Goal: Task Accomplishment & Management: Manage account settings

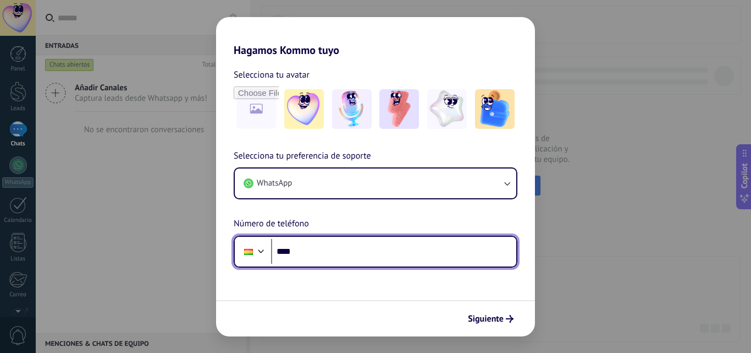
click at [310, 252] on input "****" at bounding box center [393, 251] width 245 height 25
type input "**********"
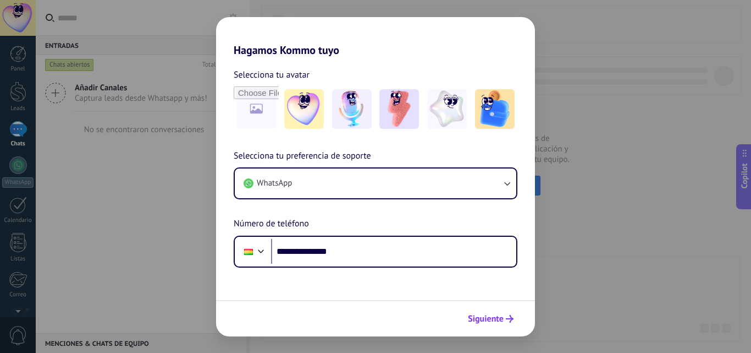
click at [492, 321] on span "Siguiente" at bounding box center [486, 319] width 36 height 8
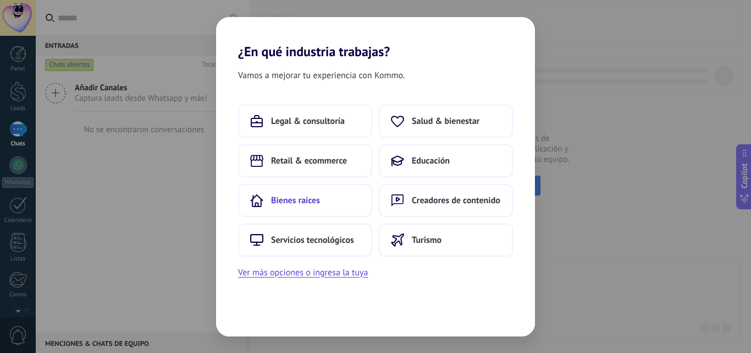
click at [312, 200] on span "Bienes raíces" at bounding box center [295, 200] width 49 height 11
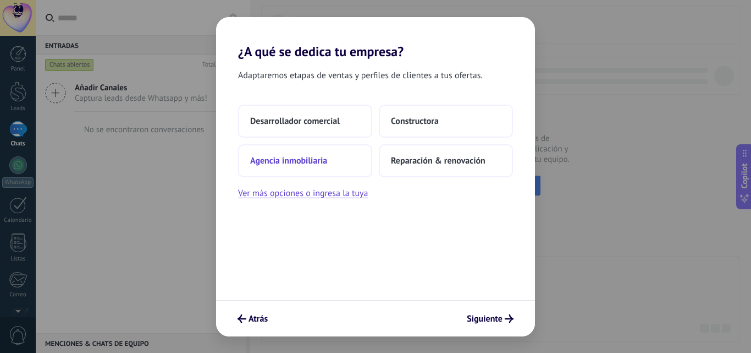
click at [312, 158] on span "Agencia inmobiliaria" at bounding box center [288, 160] width 77 height 11
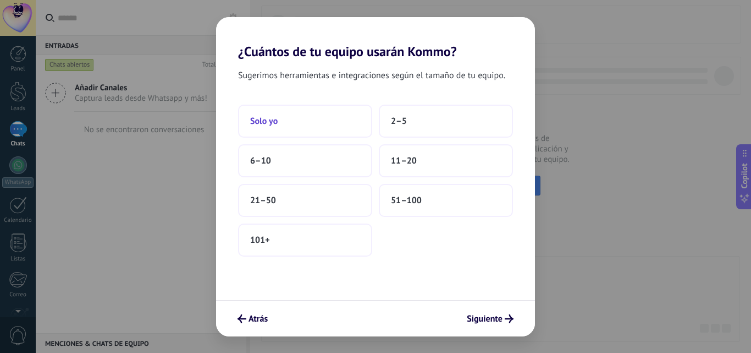
click at [311, 120] on button "Solo yo" at bounding box center [305, 120] width 134 height 33
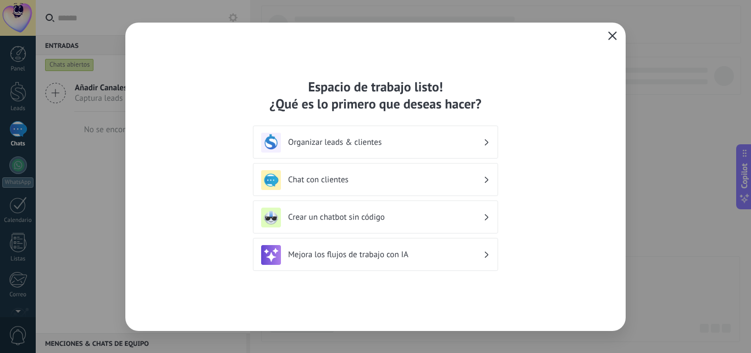
click at [615, 32] on icon "button" at bounding box center [612, 35] width 9 height 9
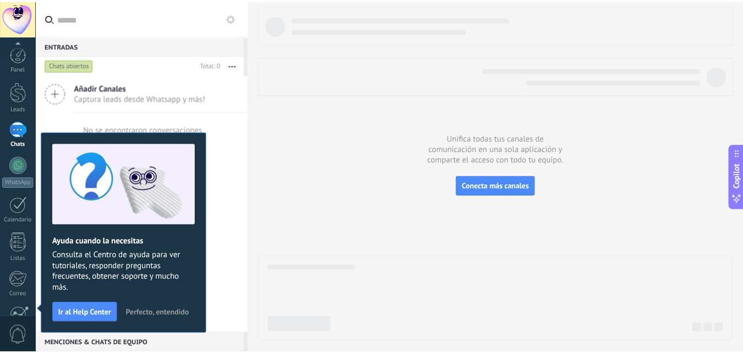
scroll to position [105, 0]
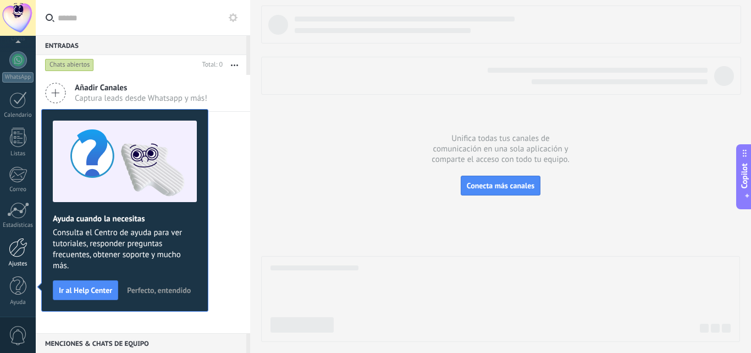
click at [23, 252] on div at bounding box center [18, 247] width 19 height 19
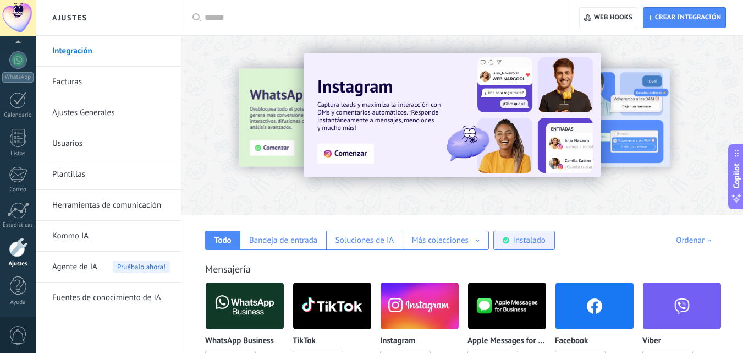
click at [514, 239] on div "Instalado" at bounding box center [529, 240] width 32 height 10
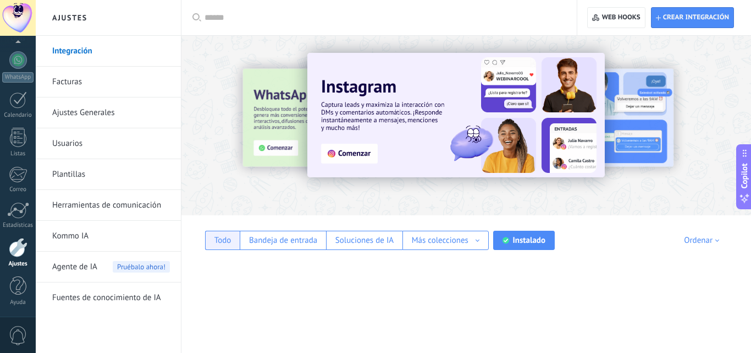
click at [224, 239] on div "Todo" at bounding box center [222, 240] width 17 height 10
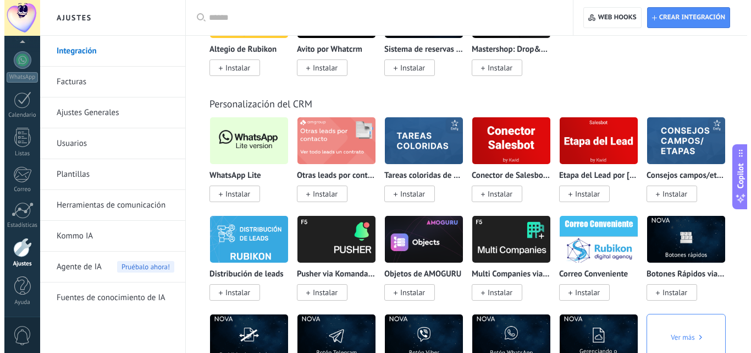
scroll to position [2530, 0]
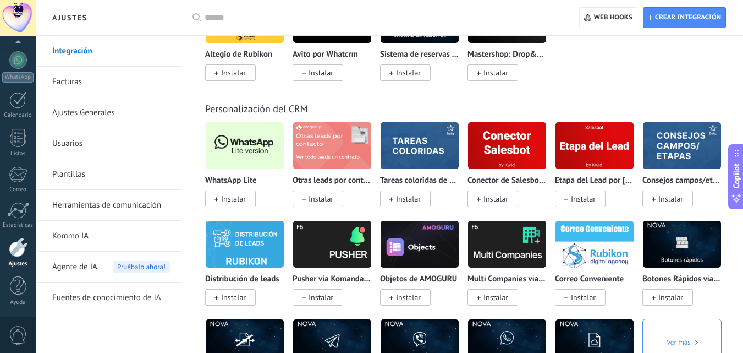
click at [233, 197] on span "Instalar" at bounding box center [233, 199] width 25 height 10
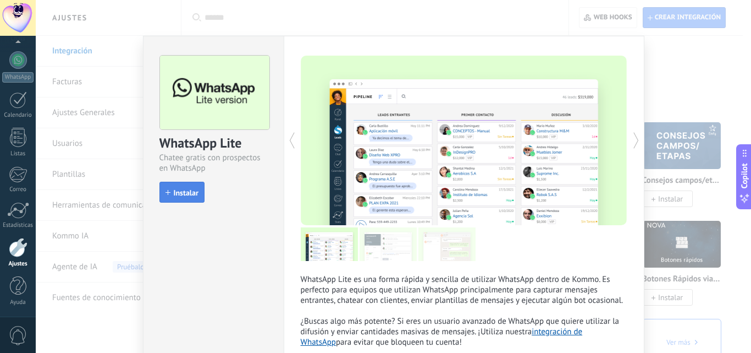
click at [176, 190] on span "Instalar" at bounding box center [186, 193] width 25 height 8
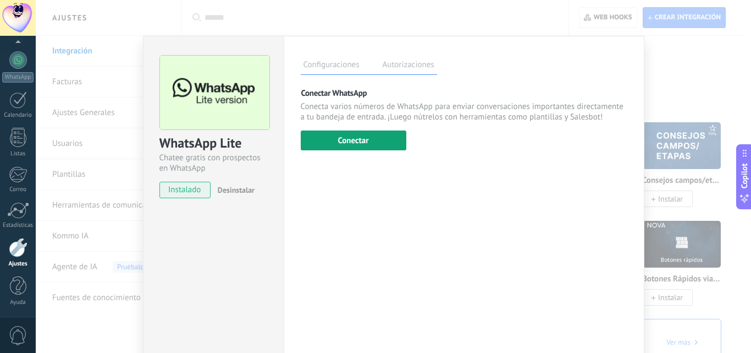
click at [342, 136] on button "Conectar" at bounding box center [354, 140] width 106 height 20
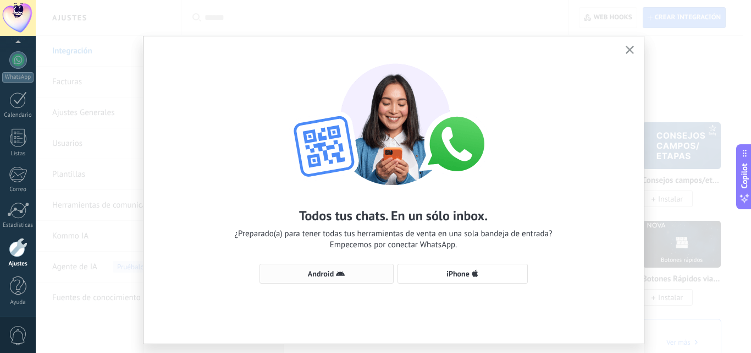
click at [350, 278] on button "Android" at bounding box center [327, 273] width 134 height 20
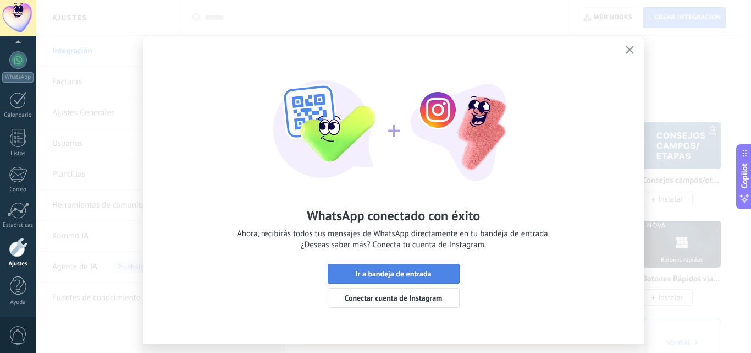
click at [408, 268] on button "Ir a bandeja de entrada" at bounding box center [394, 273] width 132 height 20
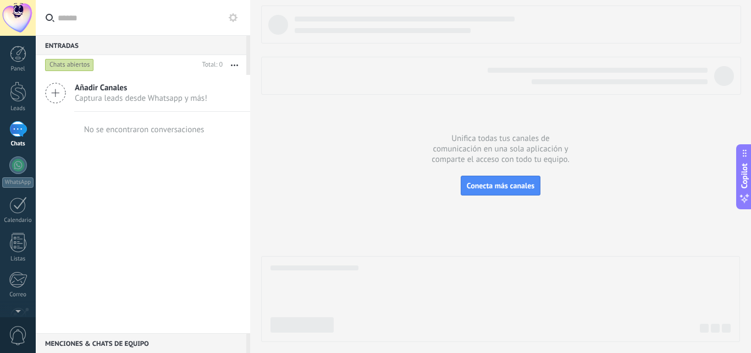
click at [11, 326] on span "0" at bounding box center [18, 335] width 19 height 19
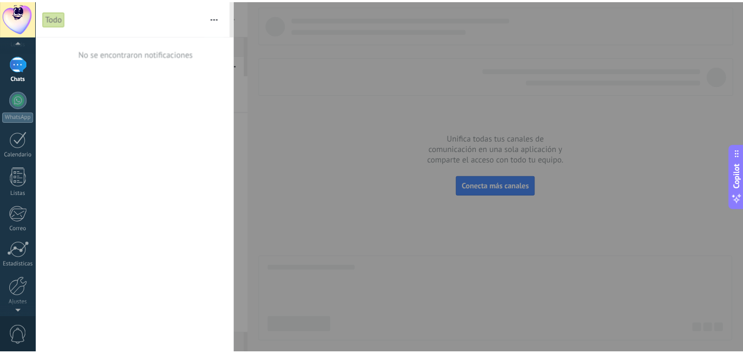
scroll to position [105, 0]
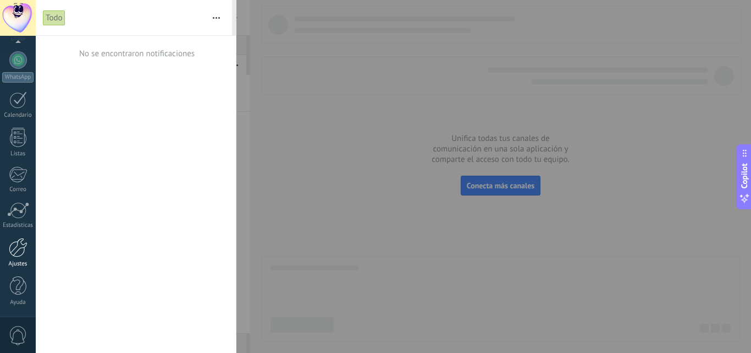
click at [19, 258] on link "Ajustes" at bounding box center [18, 253] width 36 height 30
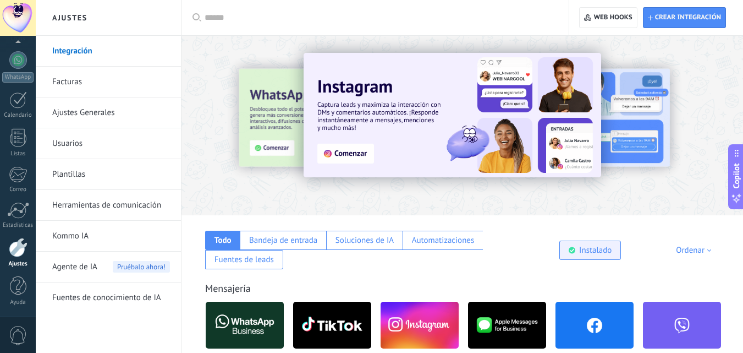
click at [593, 247] on div "Instalado" at bounding box center [595, 250] width 32 height 10
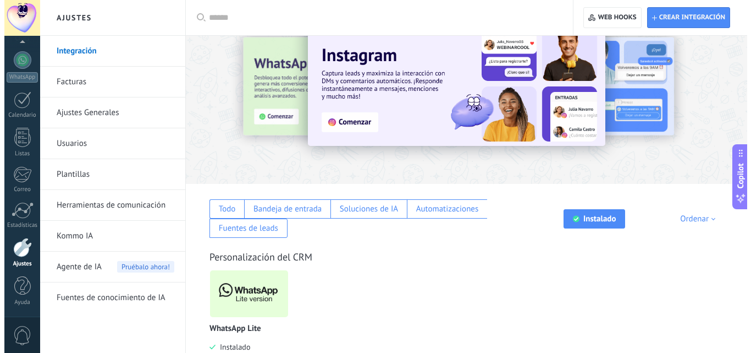
scroll to position [60, 0]
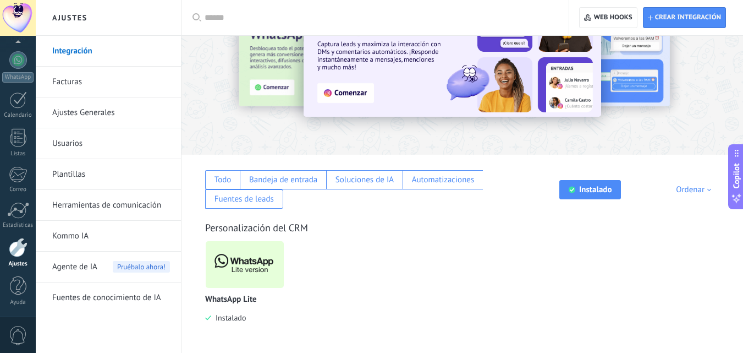
click at [250, 263] on img at bounding box center [245, 264] width 78 height 53
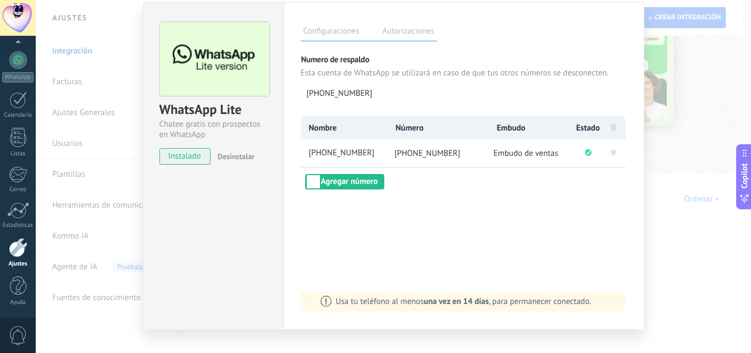
scroll to position [52, 0]
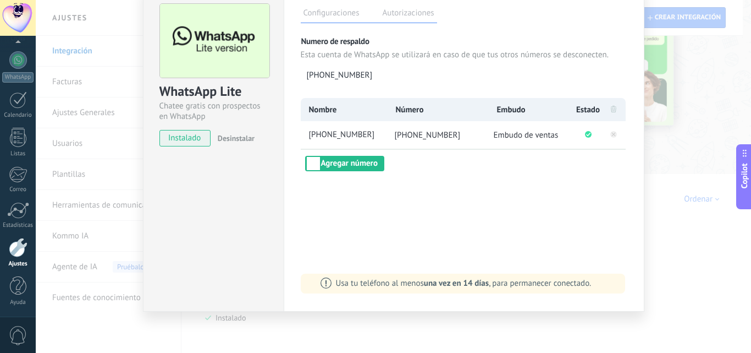
click at [458, 299] on div "Configuraciones Autorizaciones Esta pestaña registra a los usuarios que han con…" at bounding box center [464, 147] width 361 height 327
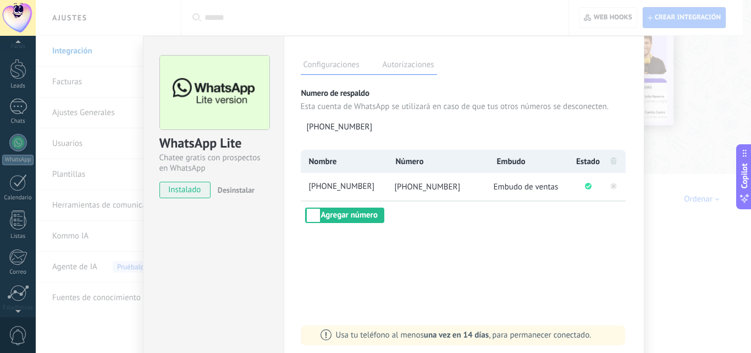
scroll to position [0, 0]
click at [15, 95] on div at bounding box center [18, 91] width 16 height 20
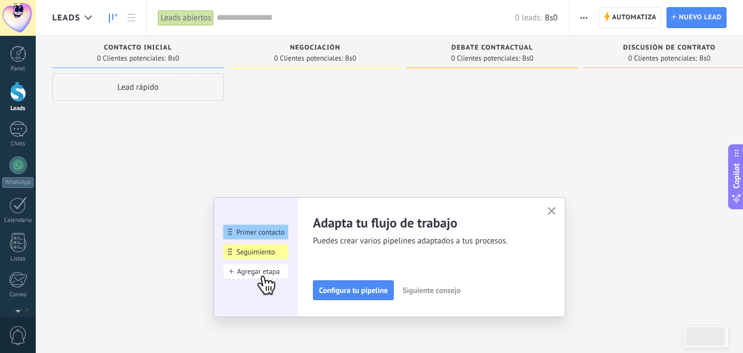
click at [556, 209] on icon "button" at bounding box center [552, 211] width 8 height 8
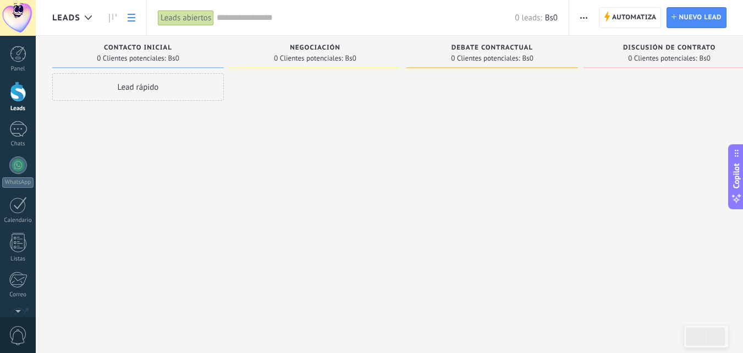
click at [136, 19] on link at bounding box center [131, 17] width 19 height 21
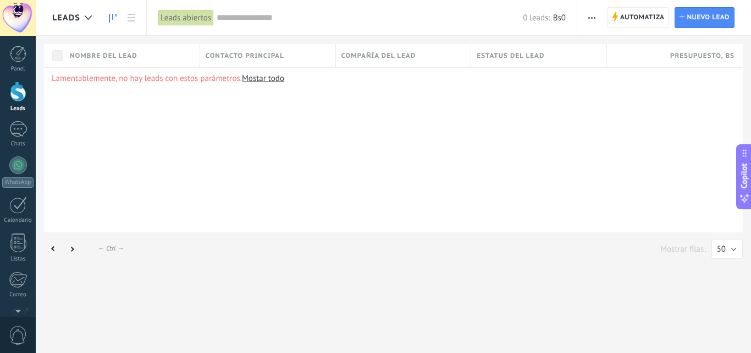
click at [109, 20] on icon at bounding box center [113, 18] width 8 height 9
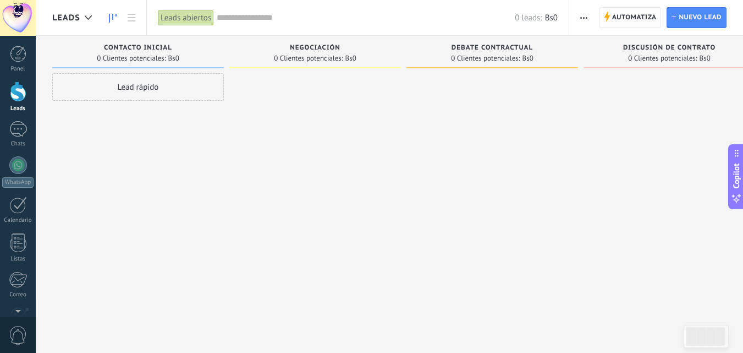
click at [623, 20] on span "Automatiza" at bounding box center [634, 18] width 45 height 20
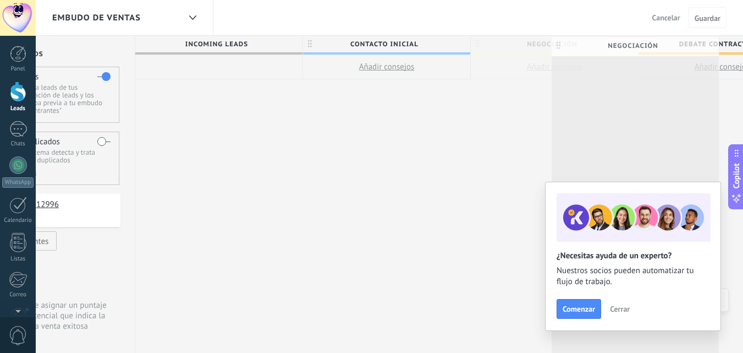
scroll to position [0, 87]
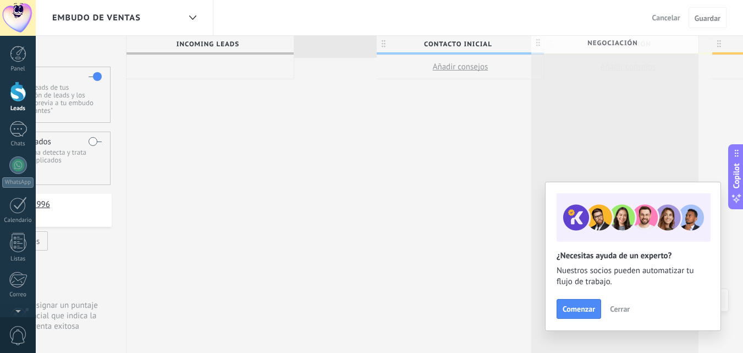
drag, startPoint x: 657, startPoint y: 41, endPoint x: 640, endPoint y: 40, distance: 17.1
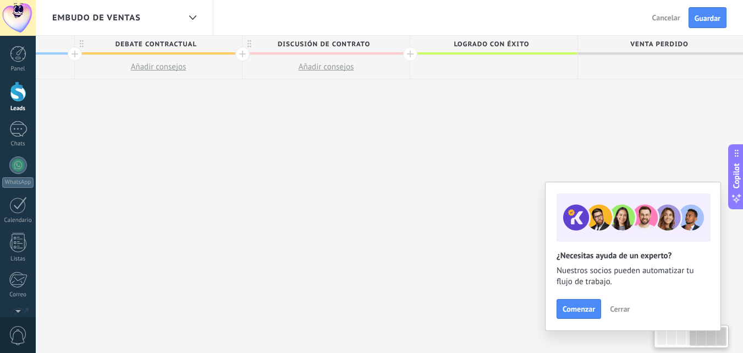
scroll to position [0, 640]
drag, startPoint x: 669, startPoint y: 334, endPoint x: 724, endPoint y: 313, distance: 58.5
click at [730, 328] on body ".abecls-1,.abecls-2{fill-rule:evenodd}.abecls-2{fill:#fff} .abhcls-1{fill:none}…" at bounding box center [371, 176] width 743 height 353
click at [619, 305] on span "Cerrar" at bounding box center [620, 309] width 20 height 8
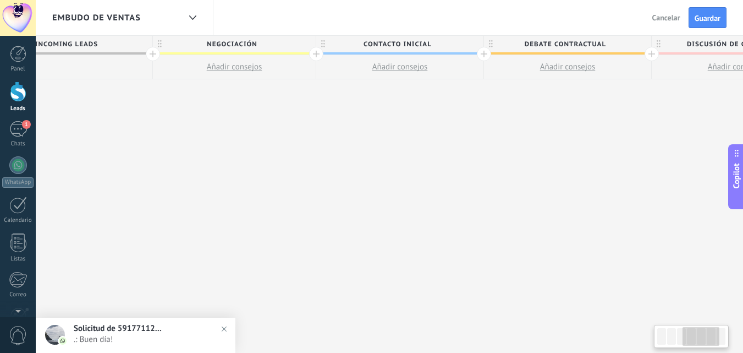
scroll to position [0, 0]
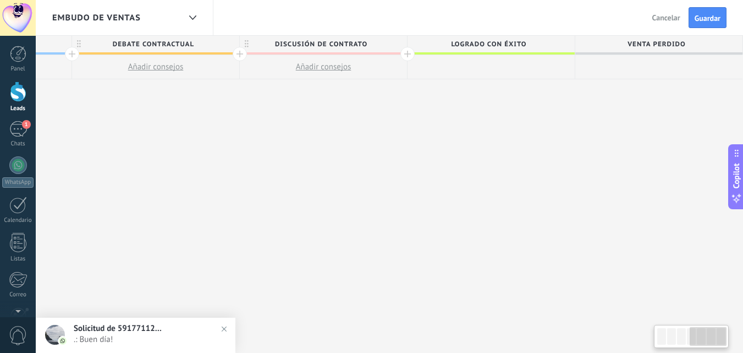
drag, startPoint x: 697, startPoint y: 341, endPoint x: 581, endPoint y: 225, distance: 163.7
click at [695, 326] on div at bounding box center [691, 335] width 75 height 23
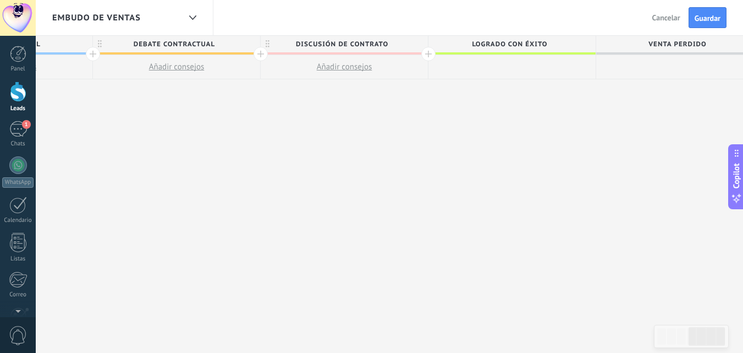
click at [432, 55] on div at bounding box center [428, 54] width 14 height 14
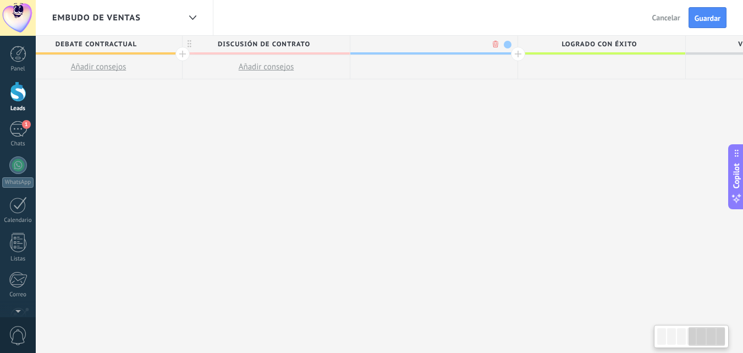
scroll to position [0, 701]
type input "******"
click at [502, 45] on span at bounding box center [504, 45] width 8 height 8
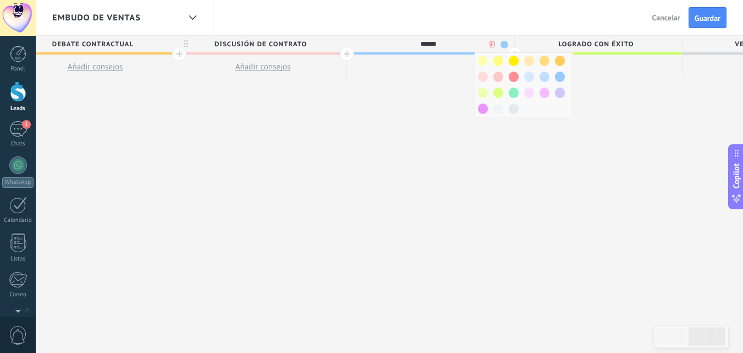
click at [482, 108] on span at bounding box center [483, 108] width 10 height 10
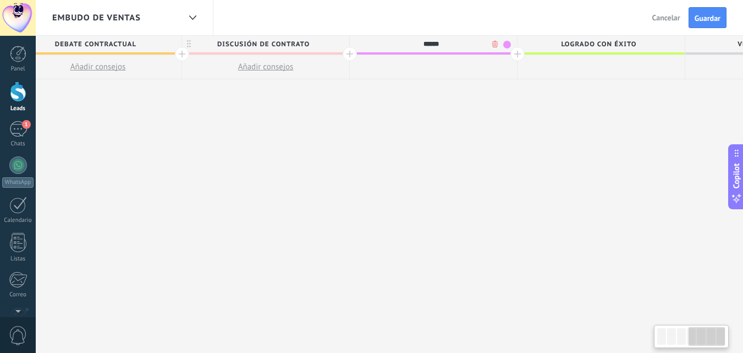
drag, startPoint x: 420, startPoint y: 76, endPoint x: 624, endPoint y: 2, distance: 216.6
click at [422, 75] on div at bounding box center [433, 67] width 167 height 24
click at [702, 20] on span "Guardar" at bounding box center [708, 18] width 26 height 8
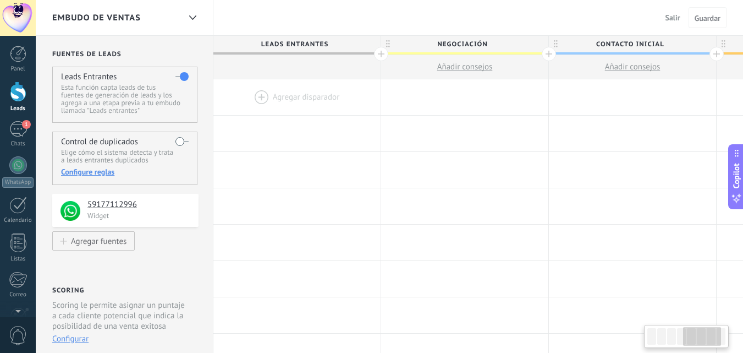
scroll to position [0, 697]
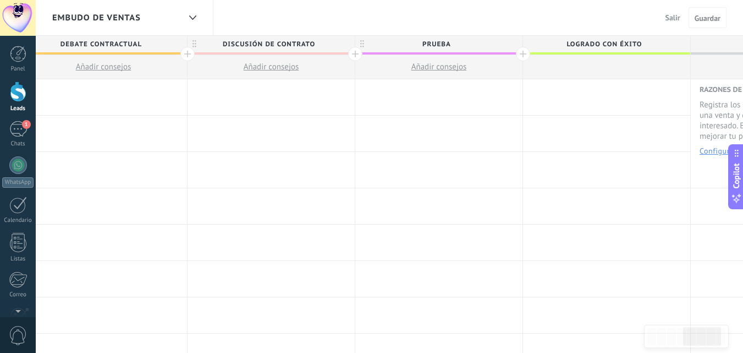
click at [21, 95] on div at bounding box center [18, 91] width 16 height 20
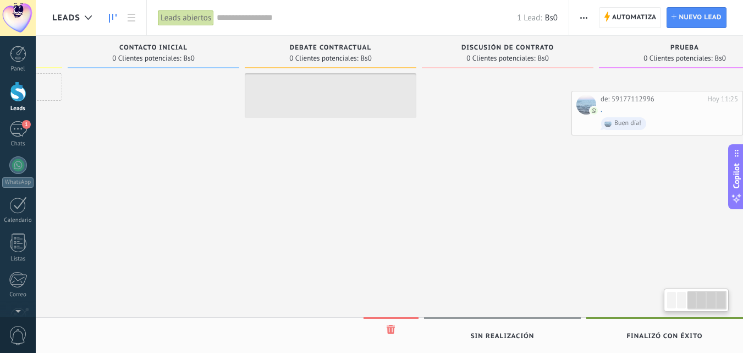
scroll to position [0, 388]
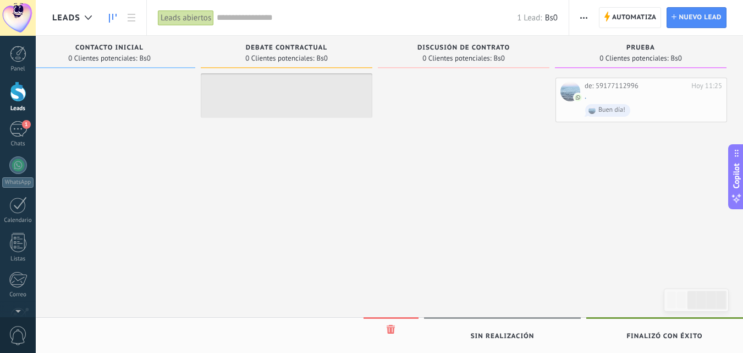
drag, startPoint x: 116, startPoint y: 81, endPoint x: 616, endPoint y: 81, distance: 499.9
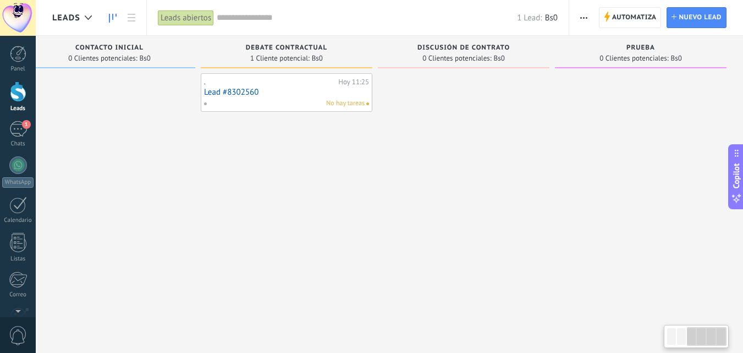
drag, startPoint x: 700, startPoint y: 337, endPoint x: 338, endPoint y: 156, distance: 404.1
click at [713, 316] on body ".abecls-1,.abecls-2{fill-rule:evenodd}.abecls-2{fill:#fff} .abhcls-1{fill:none}…" at bounding box center [371, 176] width 743 height 353
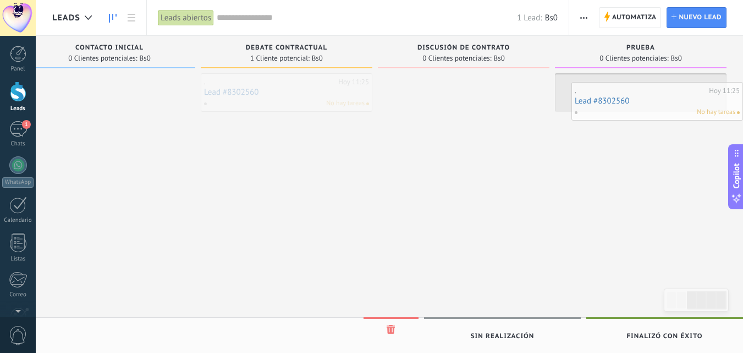
drag, startPoint x: 272, startPoint y: 91, endPoint x: 644, endPoint y: 98, distance: 371.8
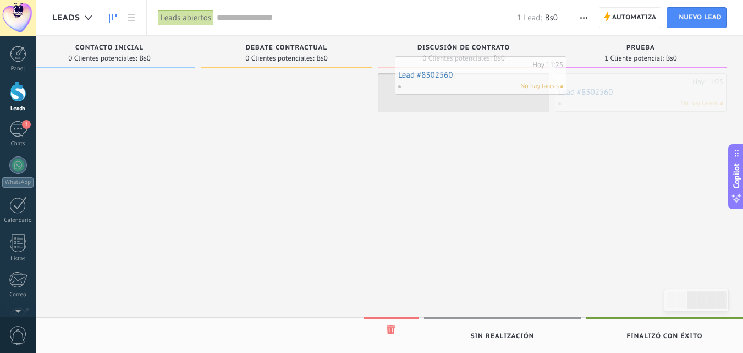
drag, startPoint x: 683, startPoint y: 88, endPoint x: 498, endPoint y: 71, distance: 185.6
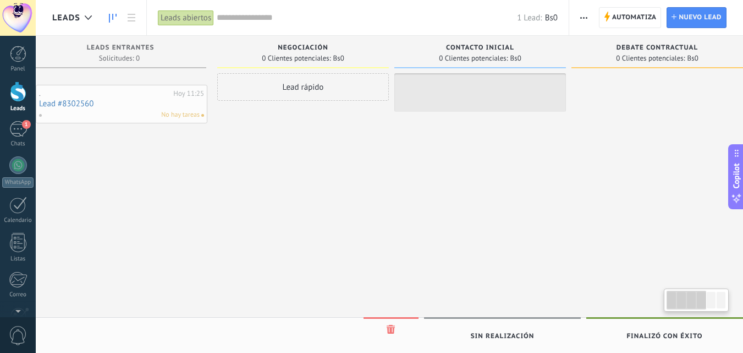
scroll to position [0, 0]
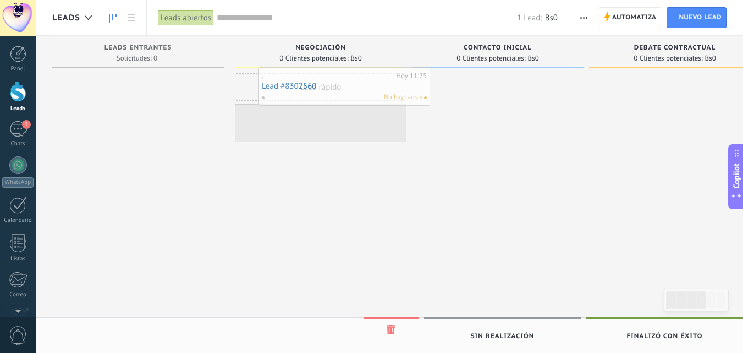
drag, startPoint x: 463, startPoint y: 96, endPoint x: 326, endPoint y: 96, distance: 137.5
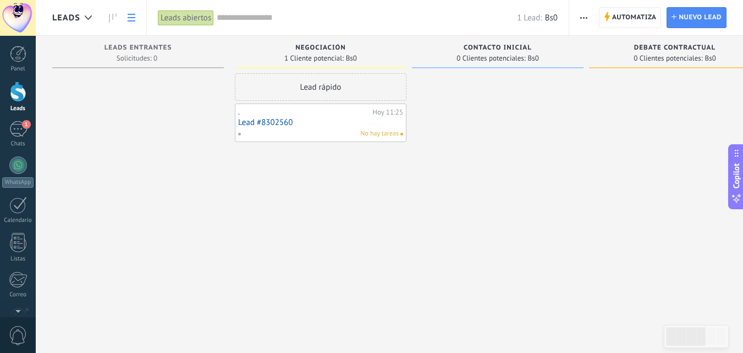
click at [126, 21] on link at bounding box center [131, 17] width 19 height 21
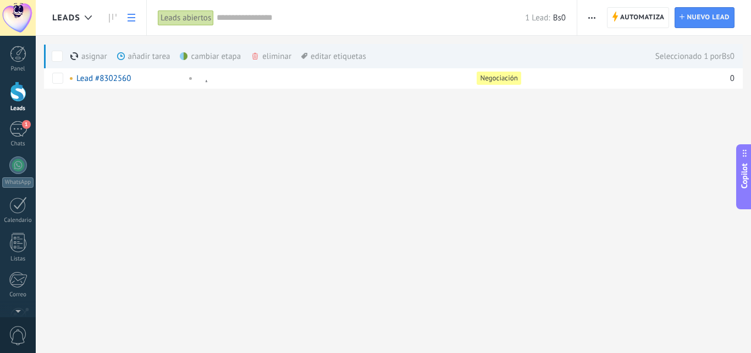
click at [589, 18] on button "button" at bounding box center [592, 17] width 16 height 21
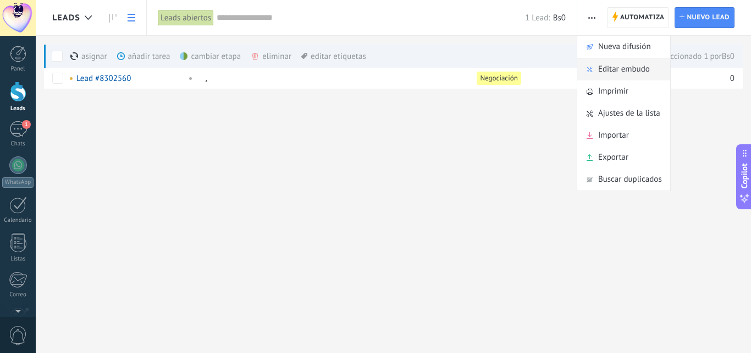
click at [617, 69] on span "Editar embudo" at bounding box center [624, 69] width 52 height 22
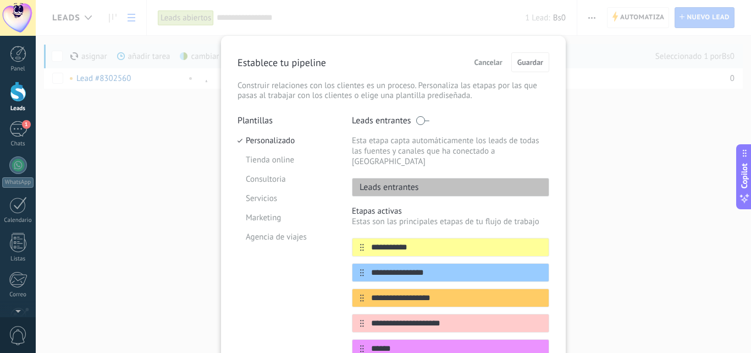
drag, startPoint x: 483, startPoint y: 66, endPoint x: 507, endPoint y: 52, distance: 27.4
click at [484, 66] on span "Cancelar" at bounding box center [489, 62] width 28 height 8
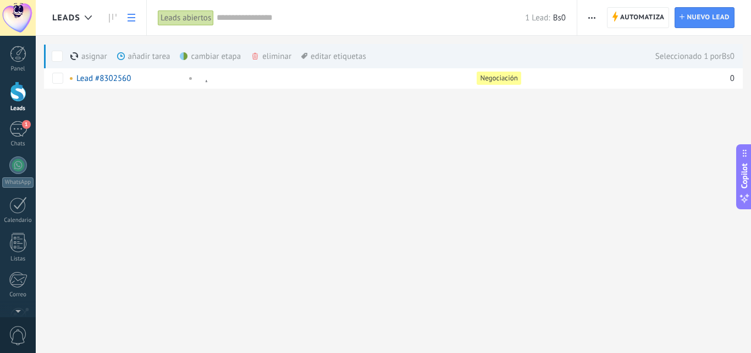
click at [596, 15] on button "button" at bounding box center [592, 17] width 16 height 21
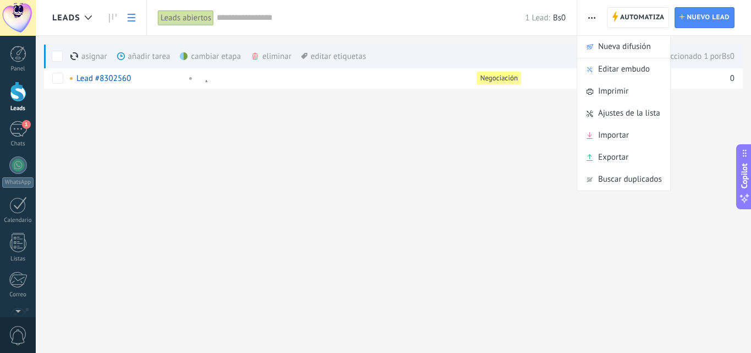
drag, startPoint x: 628, startPoint y: 111, endPoint x: 622, endPoint y: 112, distance: 6.1
click at [630, 111] on span "Ajustes de la lista" at bounding box center [629, 113] width 62 height 22
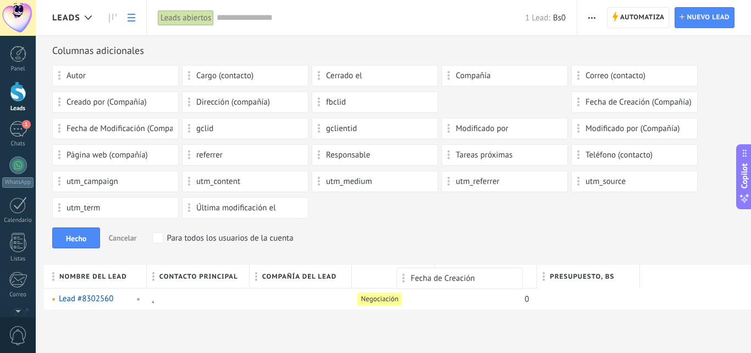
drag, startPoint x: 497, startPoint y: 102, endPoint x: 454, endPoint y: 273, distance: 175.9
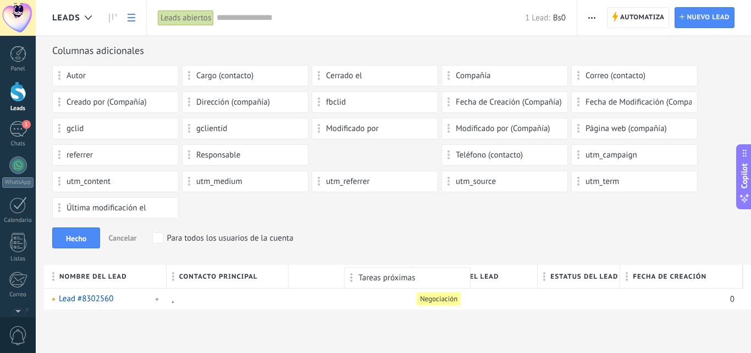
drag, startPoint x: 378, startPoint y: 159, endPoint x: 411, endPoint y: 272, distance: 117.3
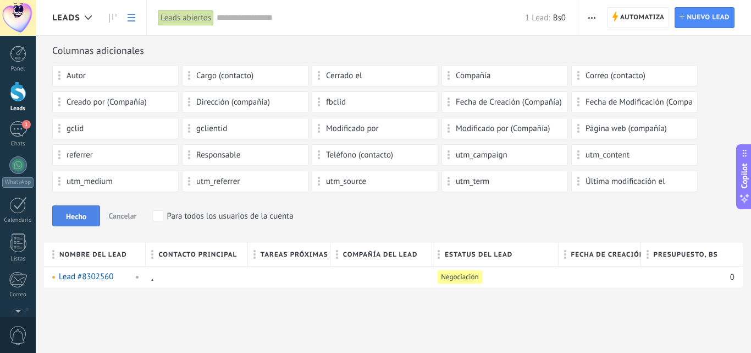
click at [75, 217] on span "Hecho" at bounding box center [76, 216] width 20 height 8
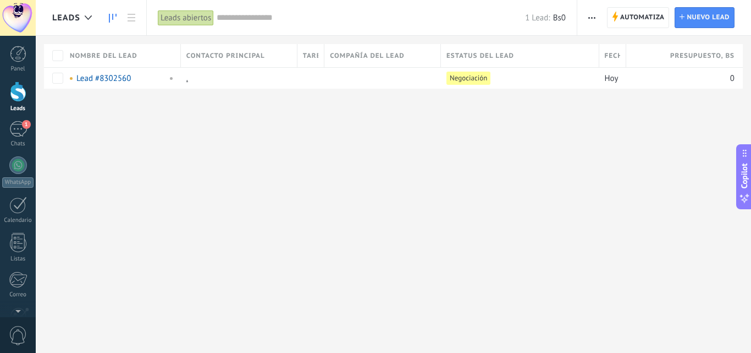
click at [113, 17] on icon at bounding box center [113, 18] width 8 height 9
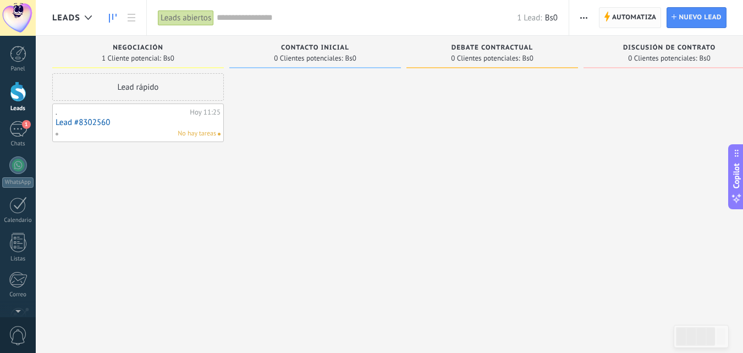
click at [625, 20] on span "Automatiza" at bounding box center [634, 18] width 45 height 20
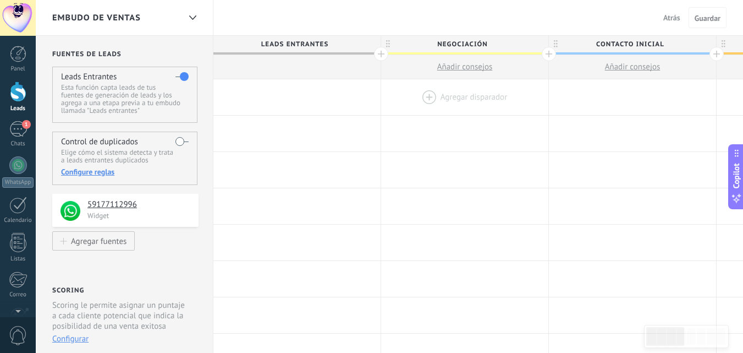
click at [427, 100] on div at bounding box center [464, 97] width 167 height 36
click at [439, 95] on div at bounding box center [464, 97] width 167 height 36
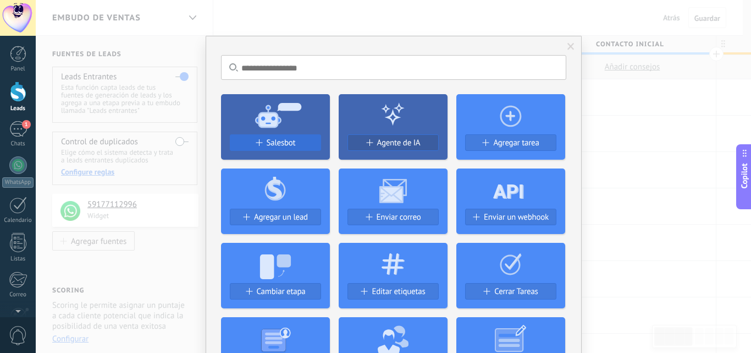
click at [288, 140] on span "Salesbot" at bounding box center [281, 142] width 29 height 9
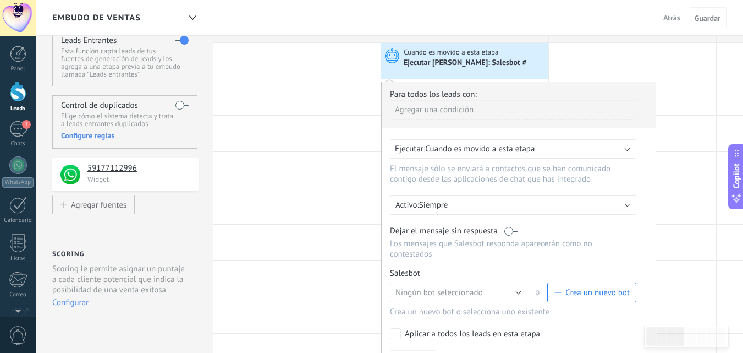
scroll to position [55, 0]
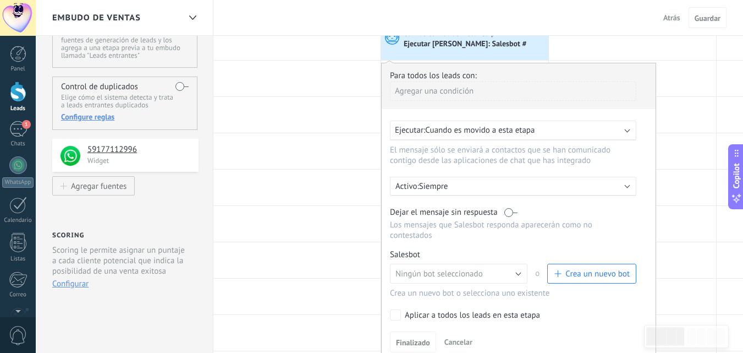
click at [596, 279] on button "Crea un nuevo bot" at bounding box center [591, 273] width 89 height 20
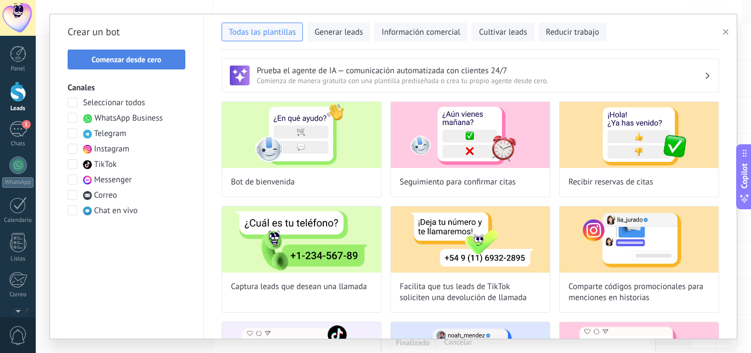
click at [157, 63] on span "Comenzar desde cero" at bounding box center [127, 60] width 70 height 8
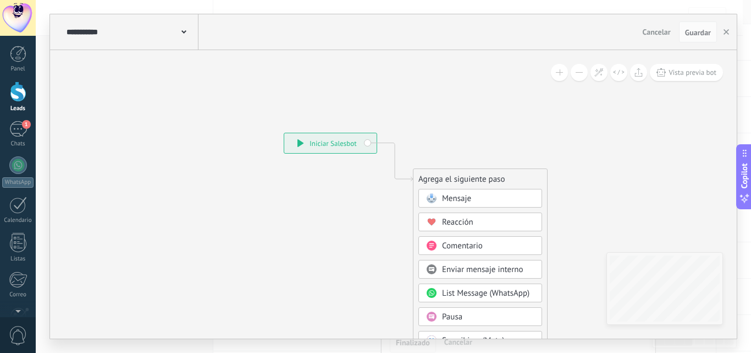
click at [451, 201] on span "Mensaje" at bounding box center [456, 198] width 29 height 10
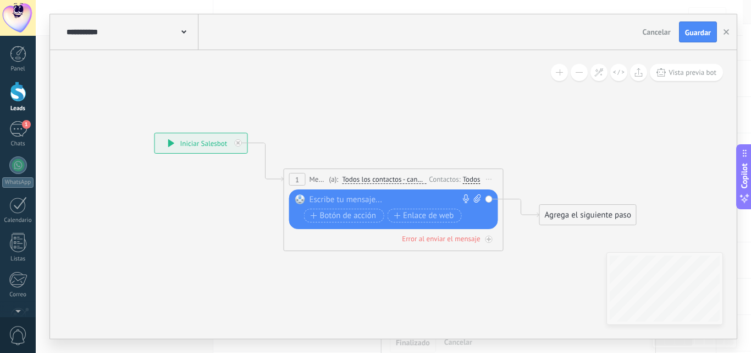
click at [384, 199] on div at bounding box center [391, 199] width 163 height 11
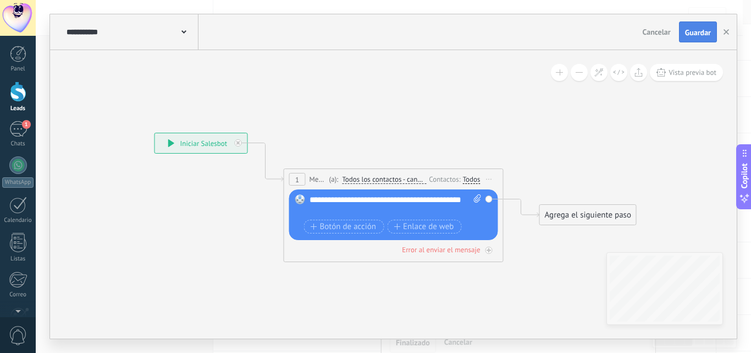
click at [687, 31] on span "Guardar" at bounding box center [698, 33] width 26 height 8
click at [729, 32] on icon "button" at bounding box center [726, 31] width 5 height 5
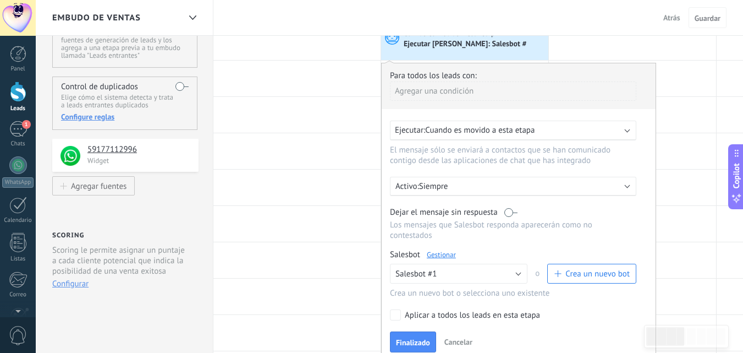
click at [419, 333] on button "Finalizado" at bounding box center [413, 341] width 46 height 21
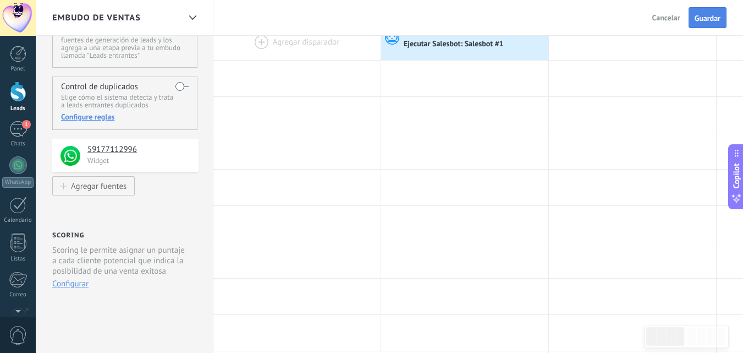
click at [705, 21] on span "Guardar" at bounding box center [708, 18] width 26 height 8
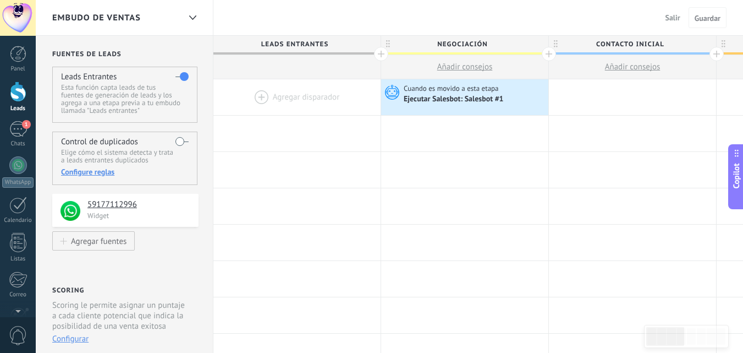
click at [24, 88] on div at bounding box center [18, 91] width 16 height 20
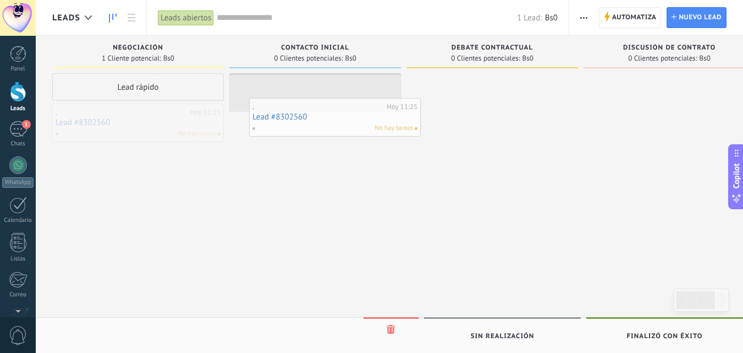
drag, startPoint x: 135, startPoint y: 121, endPoint x: 332, endPoint y: 115, distance: 197.0
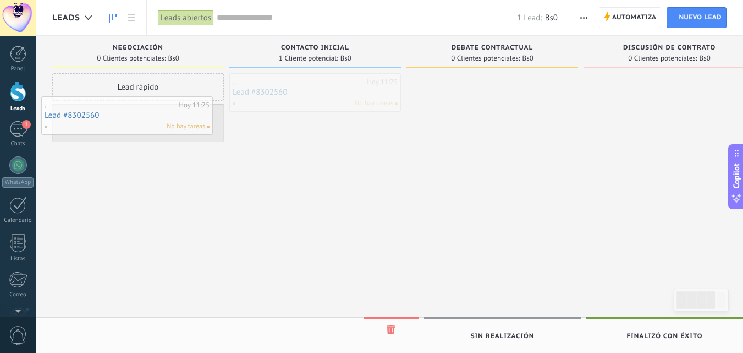
drag, startPoint x: 328, startPoint y: 86, endPoint x: 140, endPoint y: 109, distance: 189.4
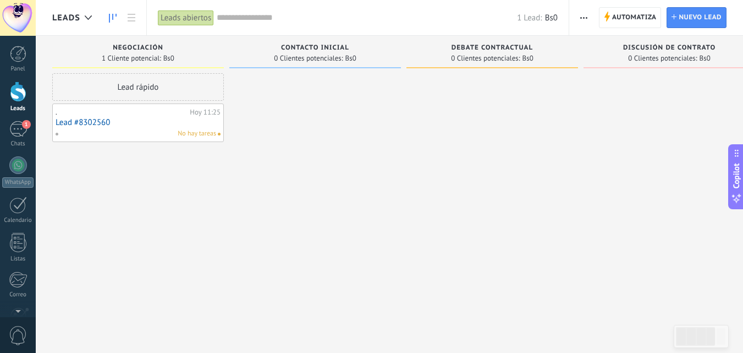
click at [92, 124] on link "Lead #8302560" at bounding box center [138, 122] width 165 height 9
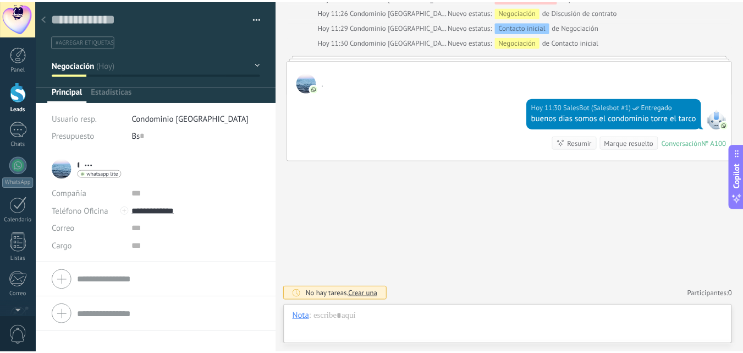
scroll to position [16, 0]
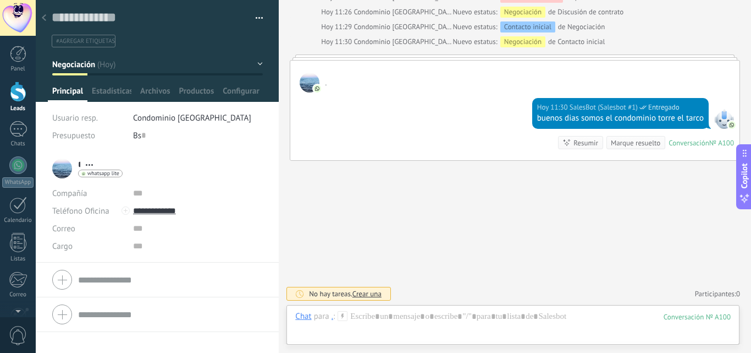
click at [25, 85] on div at bounding box center [18, 91] width 16 height 20
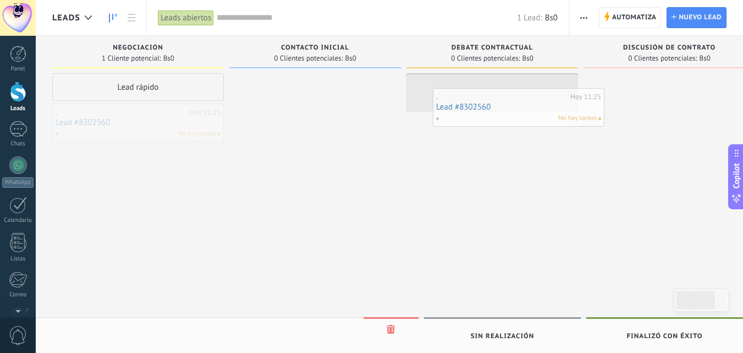
drag, startPoint x: 134, startPoint y: 127, endPoint x: 510, endPoint y: 114, distance: 376.4
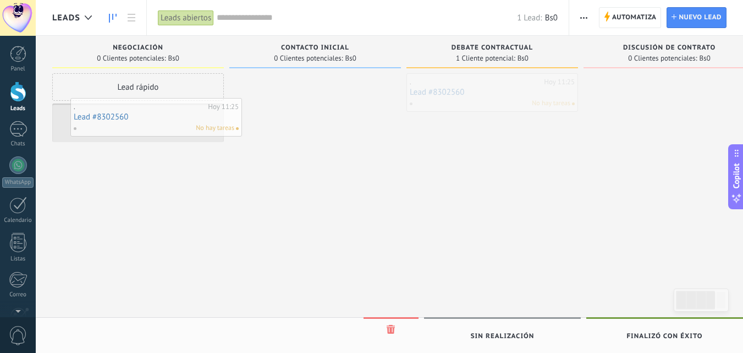
drag, startPoint x: 505, startPoint y: 83, endPoint x: 166, endPoint y: 109, distance: 340.4
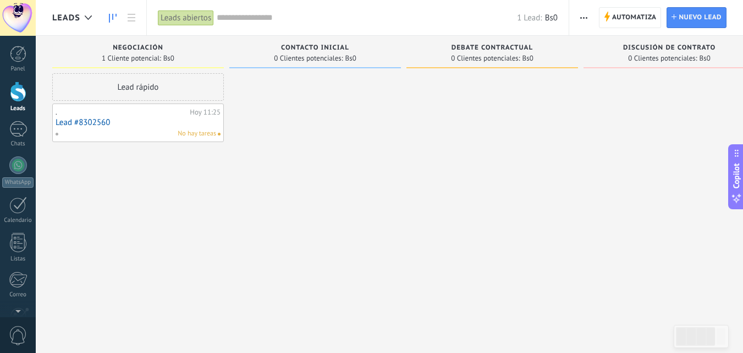
drag, startPoint x: 163, startPoint y: 192, endPoint x: 99, endPoint y: 117, distance: 99.1
click at [163, 191] on div "Lead rápido . [DATE] 11:25 Lead #8302560 No hay tareas" at bounding box center [138, 177] width 172 height 209
click at [583, 17] on icon "button" at bounding box center [583, 18] width 7 height 2
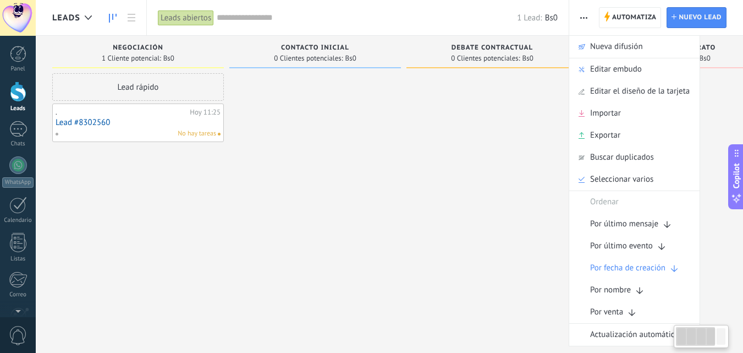
drag, startPoint x: 410, startPoint y: 186, endPoint x: 403, endPoint y: 163, distance: 24.2
click at [406, 173] on div at bounding box center [492, 177] width 172 height 209
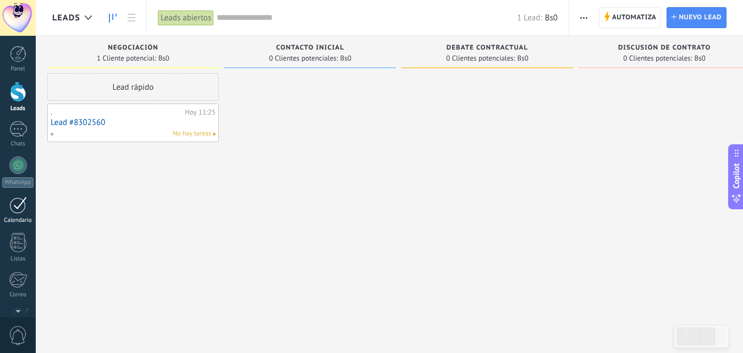
click at [14, 207] on div at bounding box center [18, 204] width 18 height 17
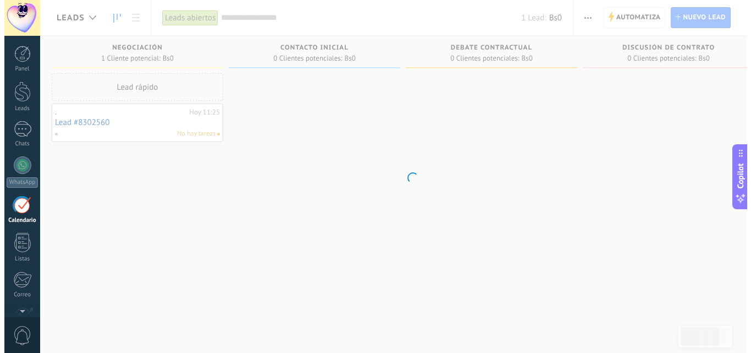
scroll to position [32, 0]
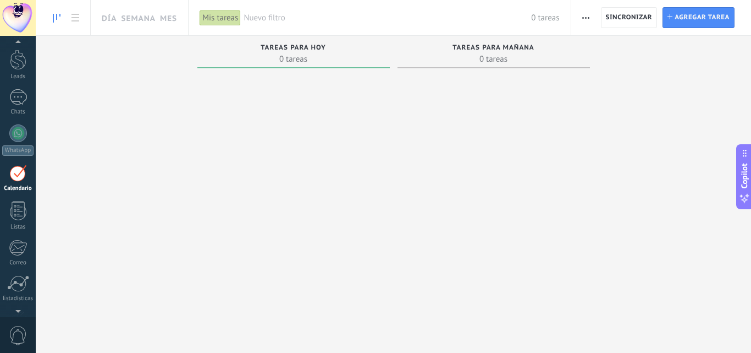
click at [580, 19] on button "button" at bounding box center [586, 17] width 16 height 21
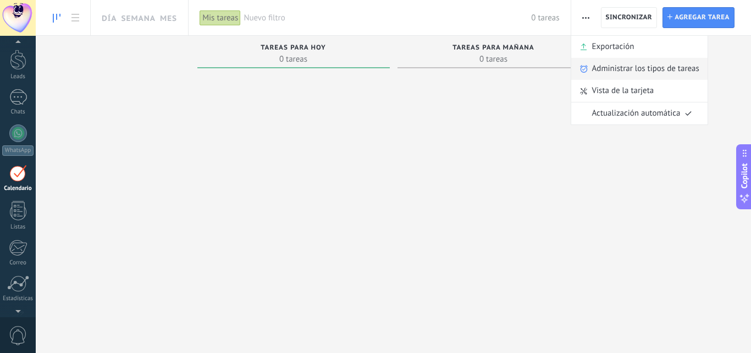
click at [622, 70] on span "Administrar los tipos de tareas" at bounding box center [645, 69] width 107 height 22
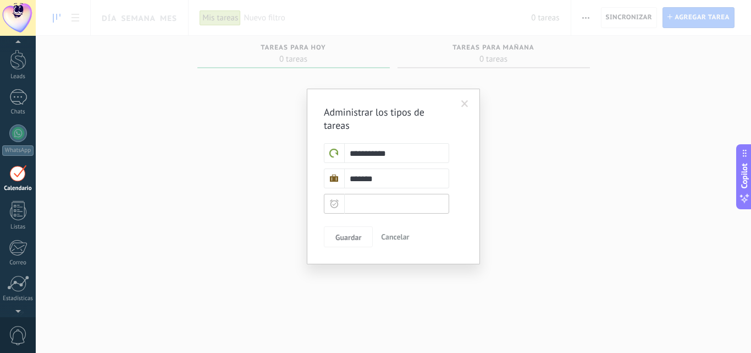
click at [362, 207] on input "text" at bounding box center [386, 204] width 125 height 20
click at [390, 237] on span "Cancelar" at bounding box center [395, 237] width 28 height 10
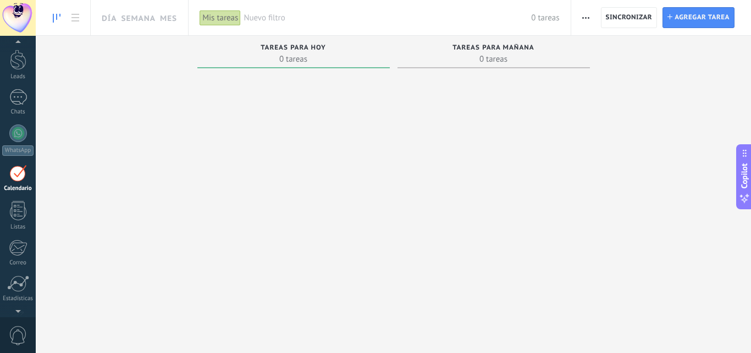
drag, startPoint x: 24, startPoint y: 180, endPoint x: 31, endPoint y: 179, distance: 7.9
click at [24, 180] on div at bounding box center [18, 172] width 18 height 17
click at [581, 18] on button "button" at bounding box center [586, 17] width 16 height 21
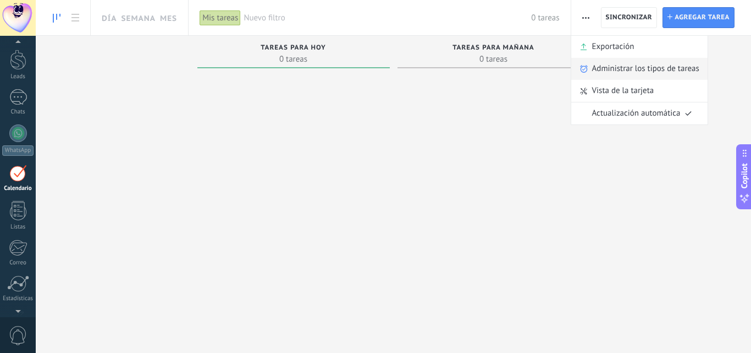
click at [616, 67] on span "Administrar los tipos de tareas" at bounding box center [645, 69] width 107 height 22
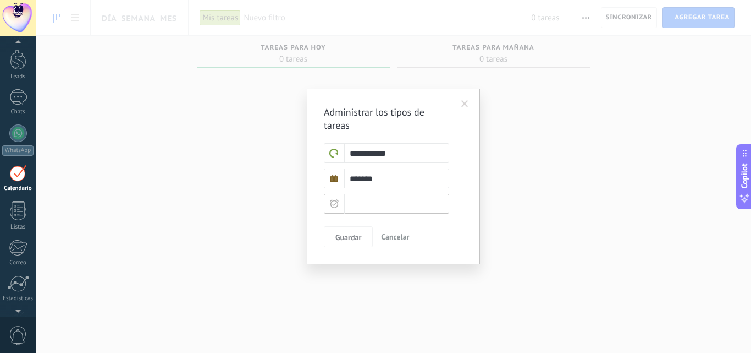
click at [378, 208] on input "text" at bounding box center [386, 204] width 125 height 20
type input "*"
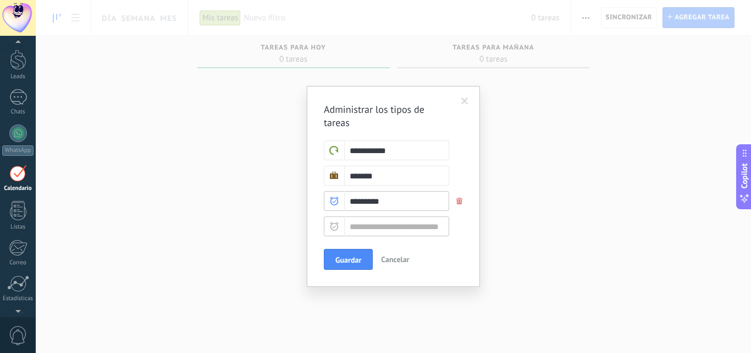
type input "*********"
click at [377, 226] on input "text" at bounding box center [386, 226] width 125 height 20
type input "*"
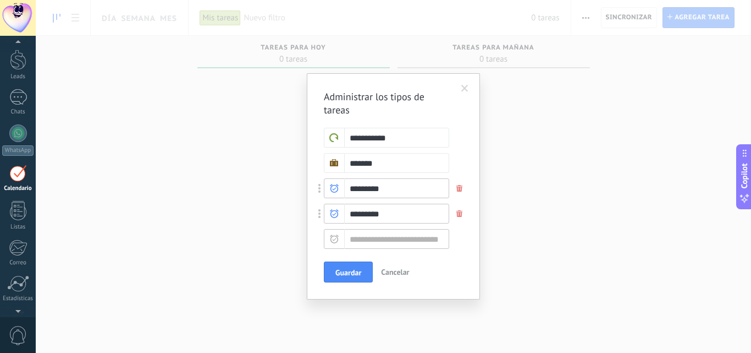
type input "*********"
click at [375, 238] on input "text" at bounding box center [386, 239] width 125 height 20
type input "*"
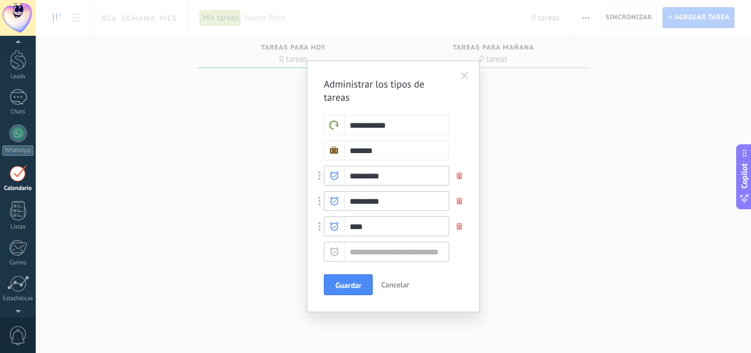
type input "****"
click at [372, 251] on input "text" at bounding box center [386, 251] width 125 height 20
type input "*"
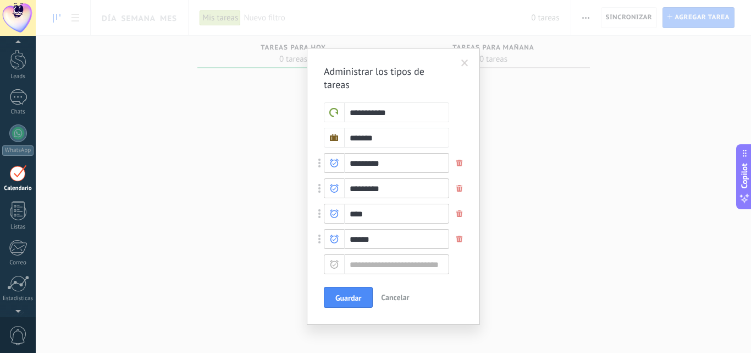
type input "******"
click at [379, 259] on input "text" at bounding box center [386, 264] width 125 height 20
type input "*"
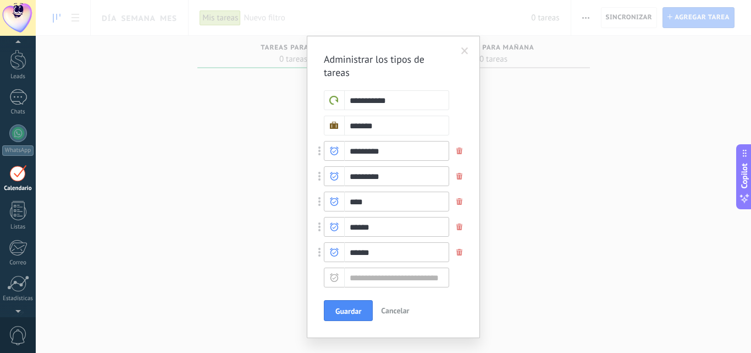
type input "******"
click at [332, 228] on use at bounding box center [334, 226] width 9 height 9
type input "******"
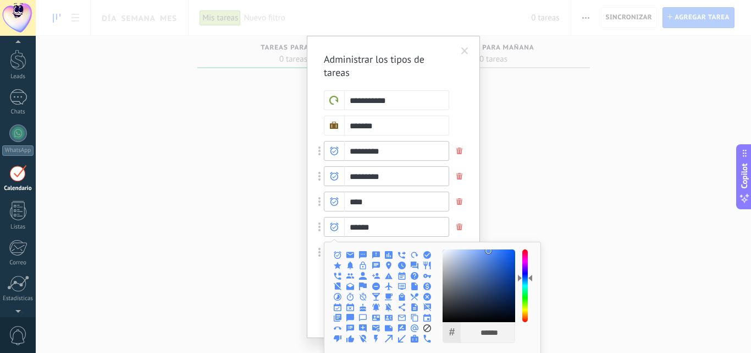
click at [373, 284] on use at bounding box center [376, 286] width 8 height 8
type input "******"
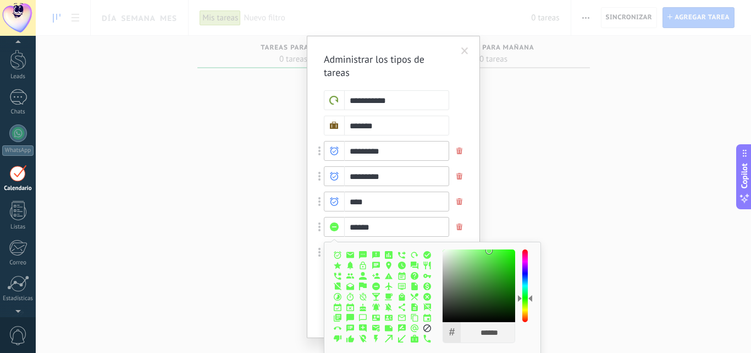
click at [524, 297] on div at bounding box center [524, 285] width 5 height 73
click at [454, 110] on form "**********" at bounding box center [393, 188] width 139 height 197
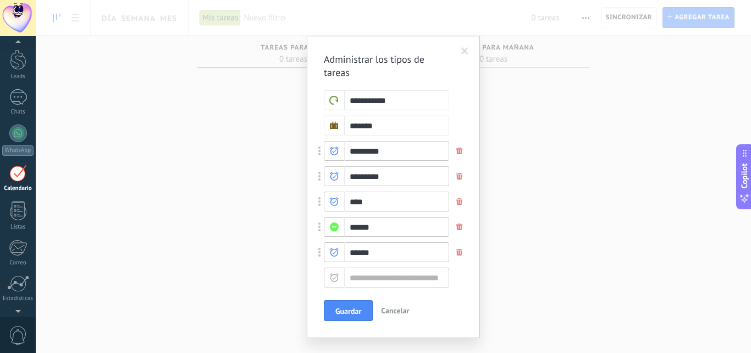
click at [344, 308] on span "Guardar" at bounding box center [348, 311] width 26 height 8
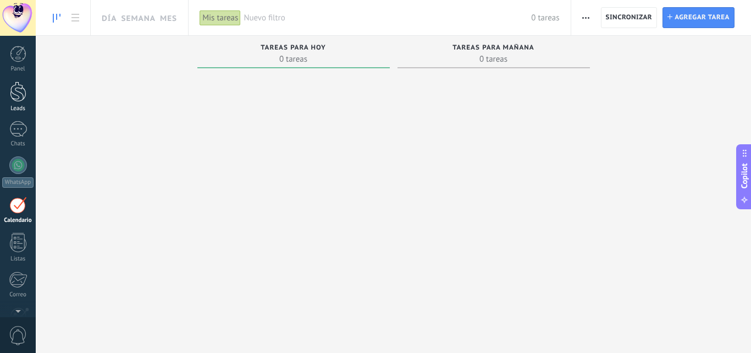
click at [21, 95] on div at bounding box center [18, 91] width 16 height 20
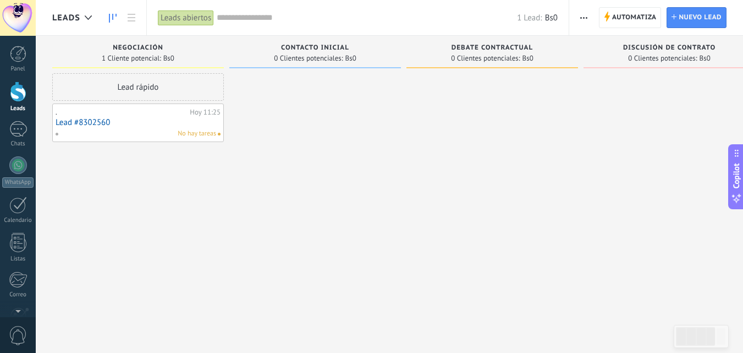
click at [73, 126] on link "Lead #8302560" at bounding box center [138, 122] width 165 height 9
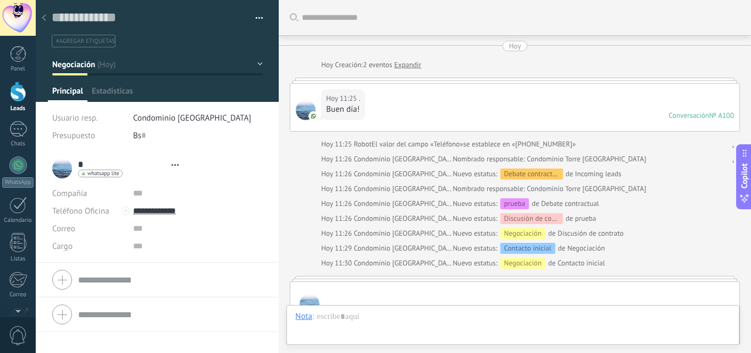
type textarea "**********"
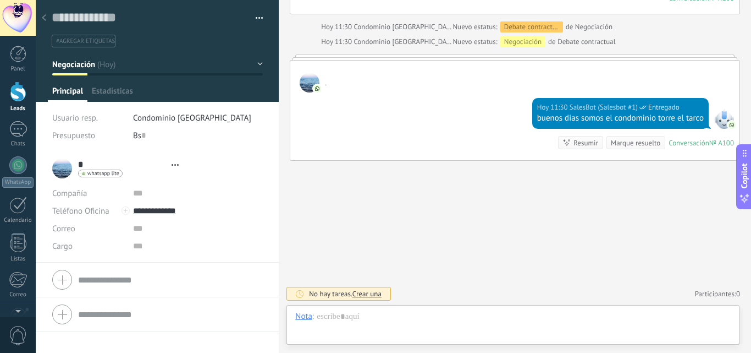
scroll to position [16, 0]
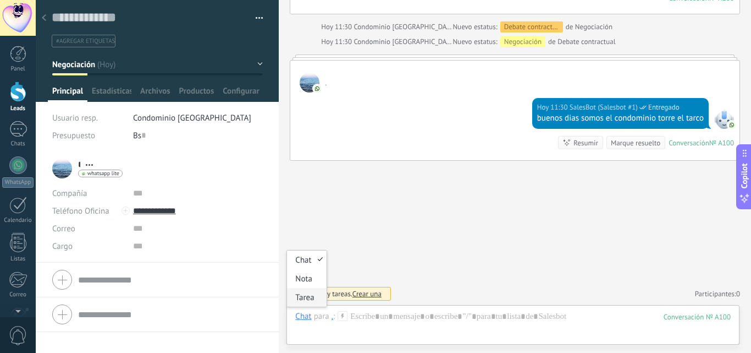
click at [307, 295] on div "Tarea" at bounding box center [306, 297] width 39 height 19
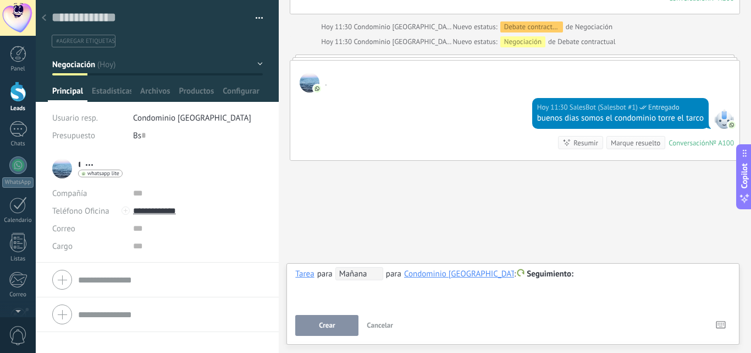
click at [367, 274] on span "Mañana" at bounding box center [359, 273] width 48 height 13
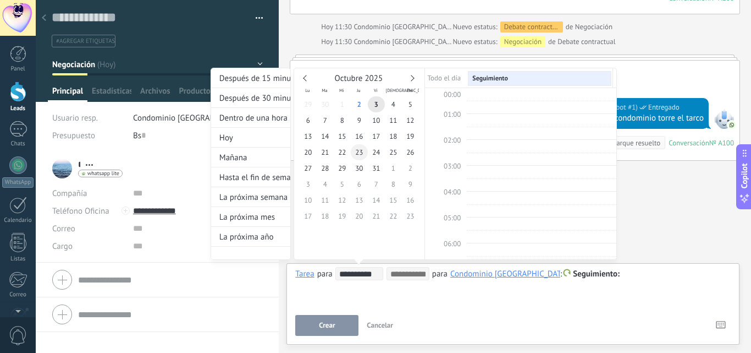
scroll to position [207, 0]
type input "**********"
click at [358, 104] on span "2" at bounding box center [359, 104] width 17 height 16
click at [400, 270] on input at bounding box center [407, 273] width 35 height 9
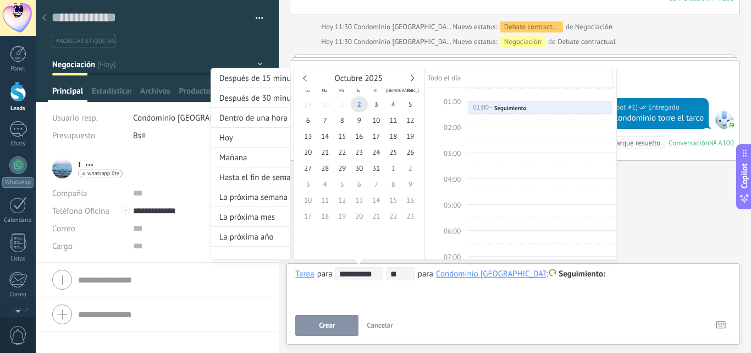
scroll to position [375, 0]
type input "*****"
click at [599, 269] on div "**********" at bounding box center [414, 174] width 406 height 212
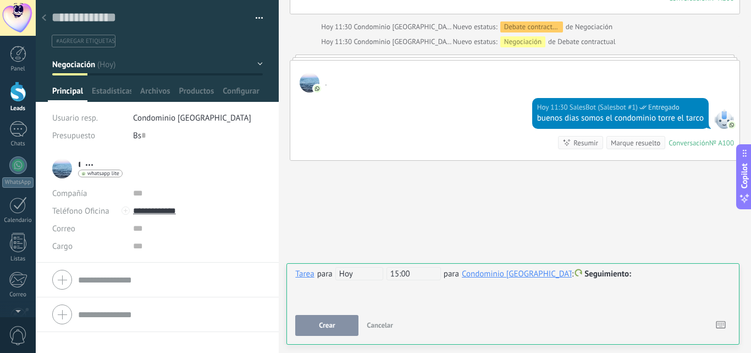
click at [592, 274] on span "Seguimiento" at bounding box center [608, 273] width 47 height 10
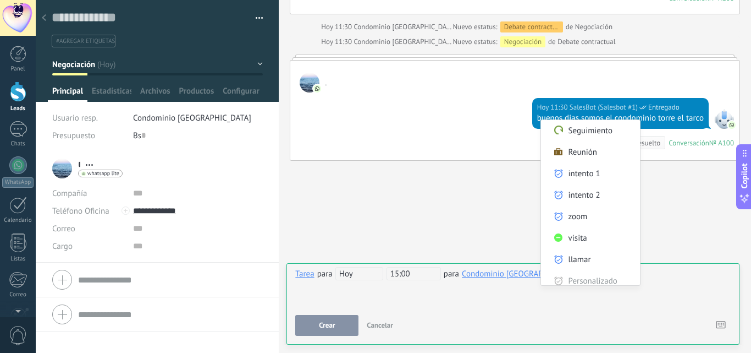
click at [579, 260] on label "llamar" at bounding box center [590, 259] width 99 height 21
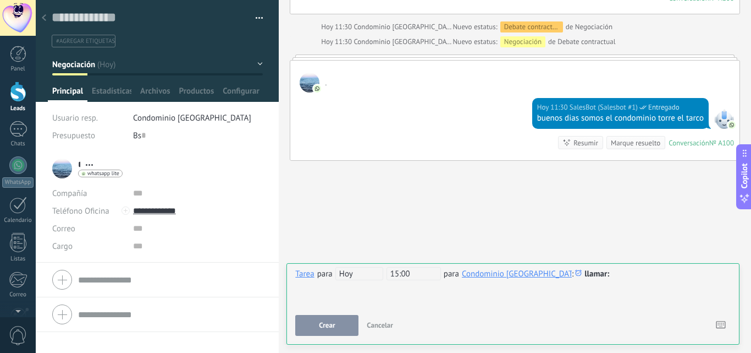
click at [352, 323] on button "Crear" at bounding box center [326, 325] width 63 height 21
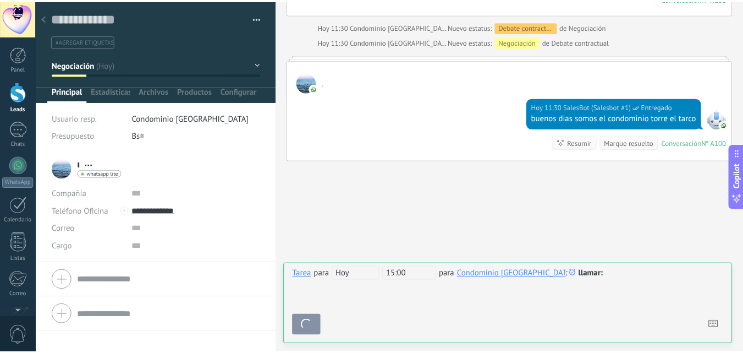
scroll to position [406, 0]
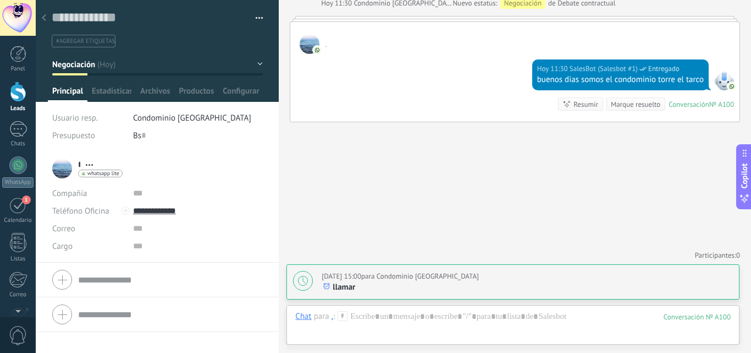
click at [45, 17] on use at bounding box center [44, 17] width 4 height 7
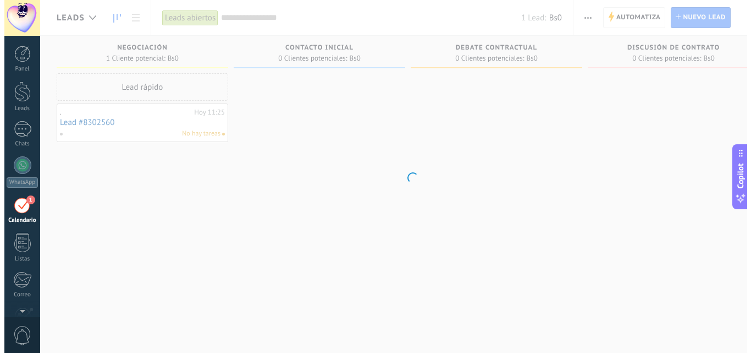
scroll to position [32, 0]
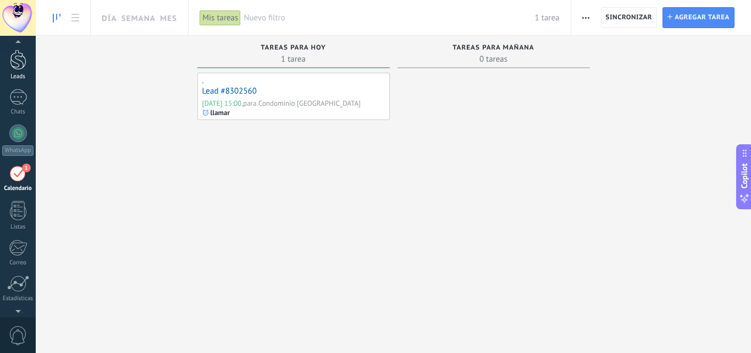
click at [18, 56] on div at bounding box center [18, 59] width 16 height 20
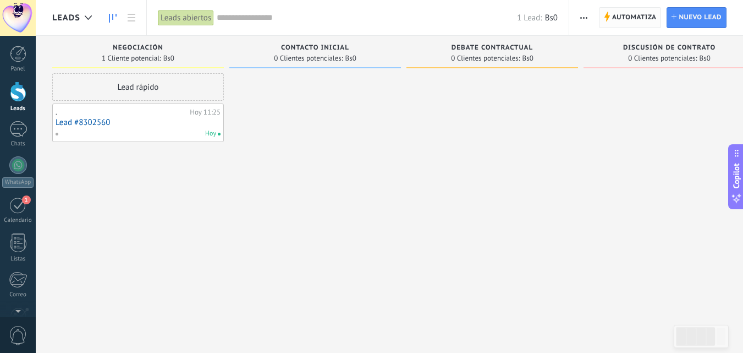
click at [627, 18] on span "Automatiza" at bounding box center [634, 18] width 45 height 20
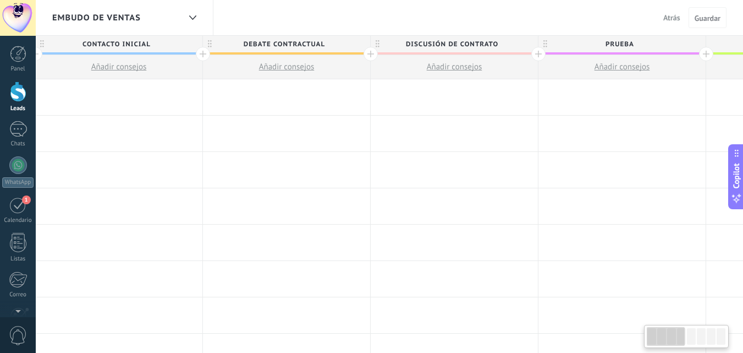
scroll to position [0, 812]
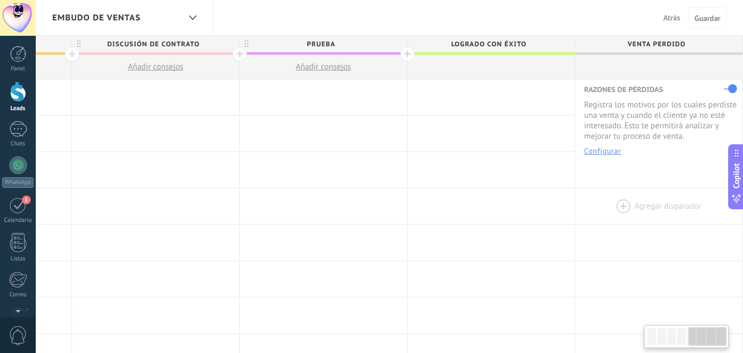
drag, startPoint x: 673, startPoint y: 339, endPoint x: 683, endPoint y: 192, distance: 147.2
click at [730, 313] on body ".abecls-1,.abecls-2{fill-rule:evenodd}.abecls-2{fill:#fff} .abhcls-1{fill:none}…" at bounding box center [371, 176] width 743 height 353
click at [604, 147] on button "Configurar" at bounding box center [602, 151] width 37 height 8
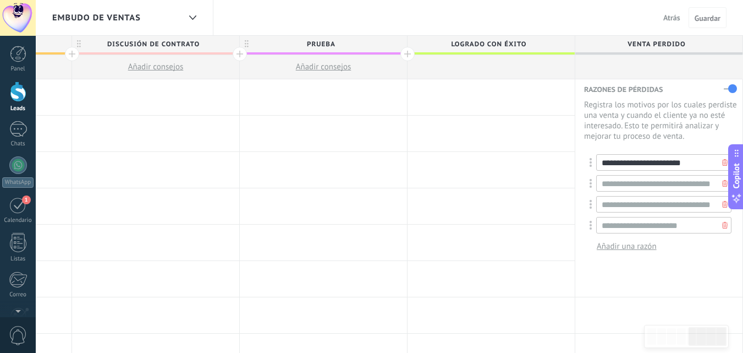
click at [630, 158] on input "**********" at bounding box center [663, 162] width 135 height 16
drag, startPoint x: 632, startPoint y: 190, endPoint x: 646, endPoint y: 225, distance: 37.6
click at [636, 193] on div "**********" at bounding box center [661, 193] width 142 height 79
click at [625, 243] on span "Añadir una razón" at bounding box center [627, 246] width 60 height 10
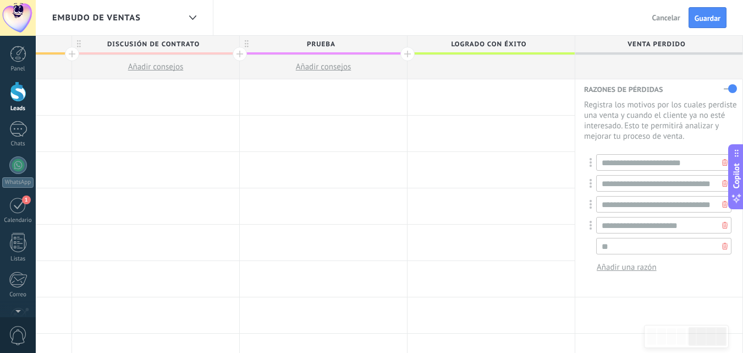
type input "*"
type input "**********"
click at [604, 264] on span "Añadir una razón" at bounding box center [627, 267] width 60 height 10
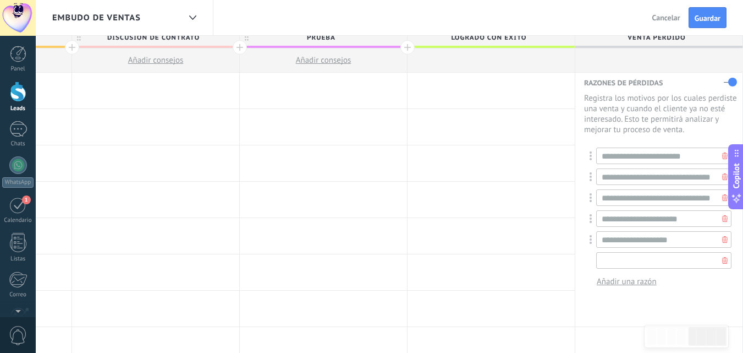
scroll to position [0, 0]
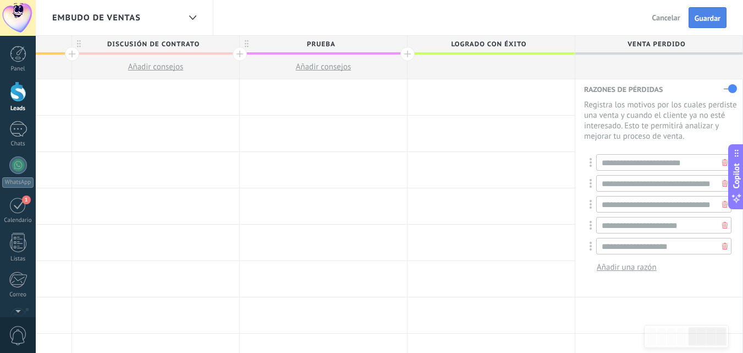
click at [709, 20] on span "Guardar" at bounding box center [708, 18] width 26 height 8
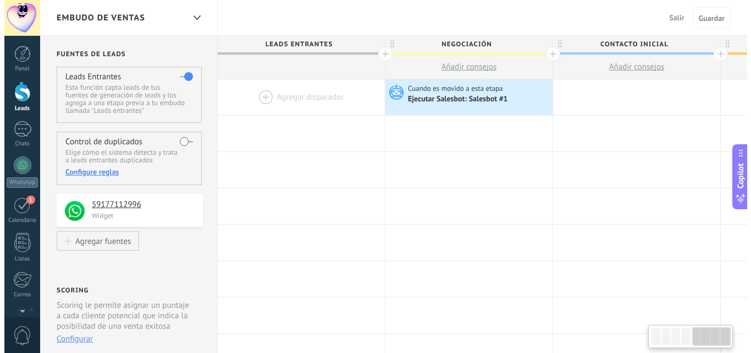
scroll to position [0, 812]
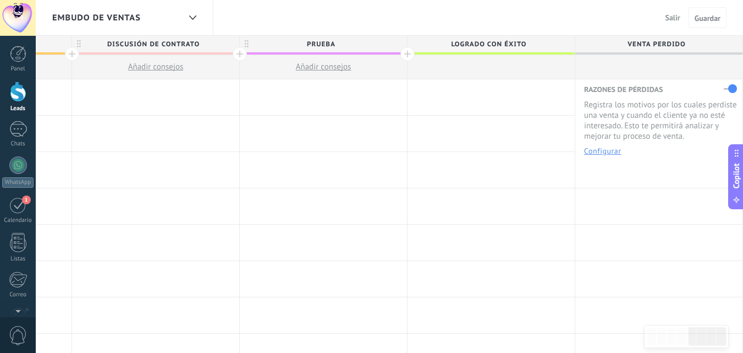
click at [19, 89] on div at bounding box center [18, 91] width 16 height 20
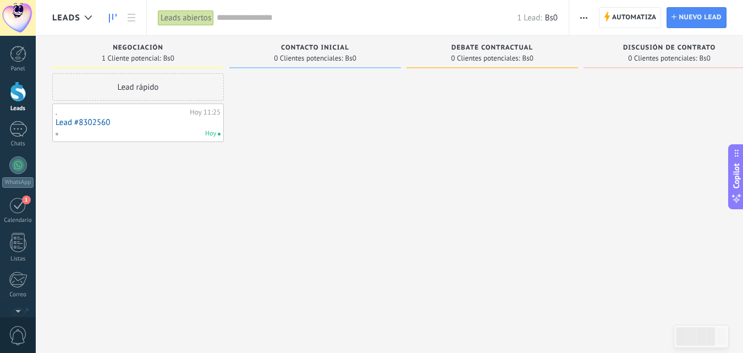
click at [92, 125] on link "Lead #8302560" at bounding box center [138, 122] width 165 height 9
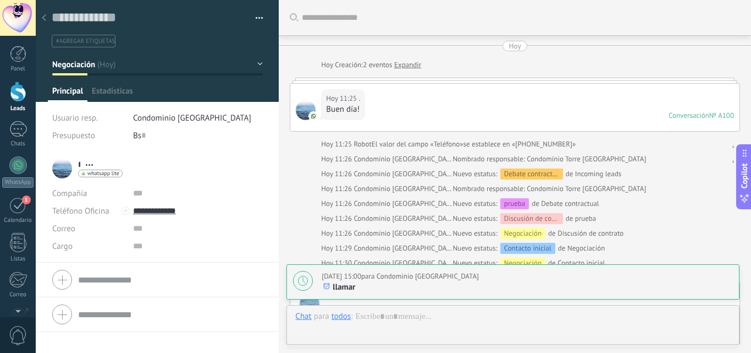
scroll to position [406, 0]
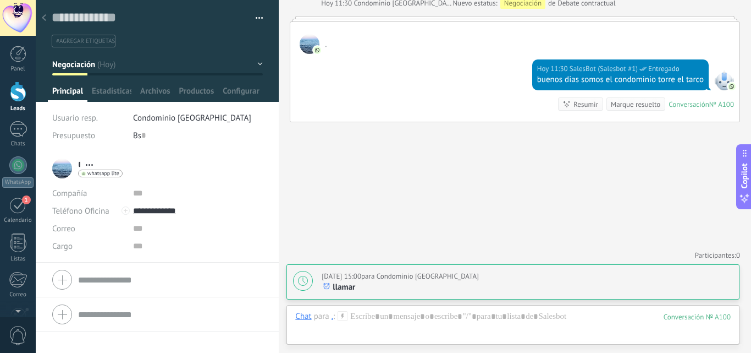
click at [255, 65] on button "Negociación" at bounding box center [157, 64] width 211 height 20
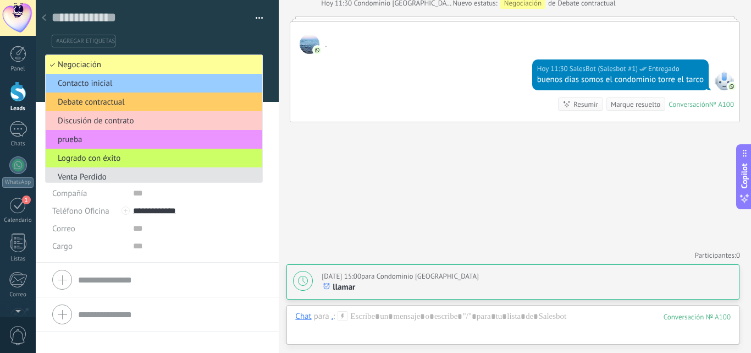
click at [90, 174] on span "Venta Perdido" at bounding box center [152, 177] width 213 height 10
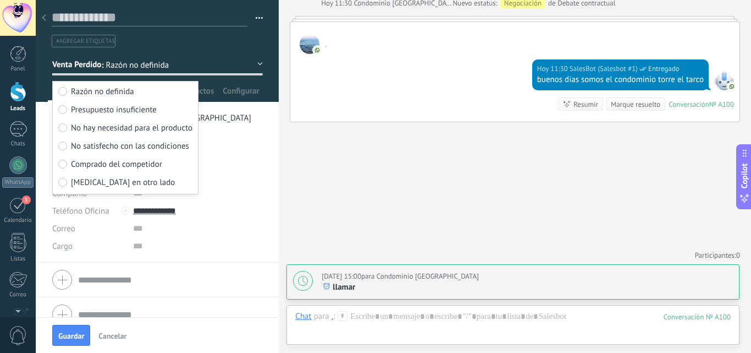
click at [198, 20] on textarea at bounding box center [150, 17] width 196 height 17
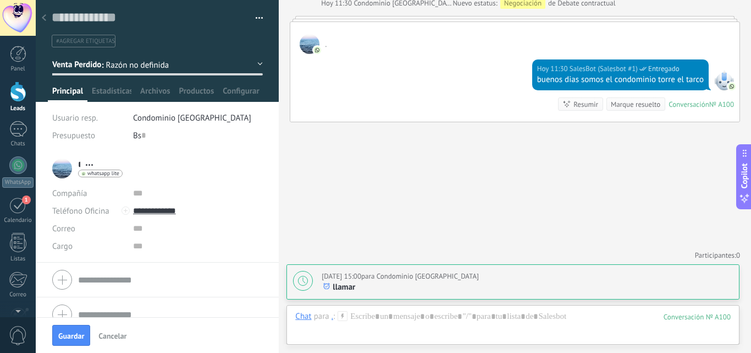
drag, startPoint x: 253, startPoint y: 62, endPoint x: 212, endPoint y: 73, distance: 42.2
click at [252, 62] on button "Venta Perdido" at bounding box center [157, 64] width 211 height 20
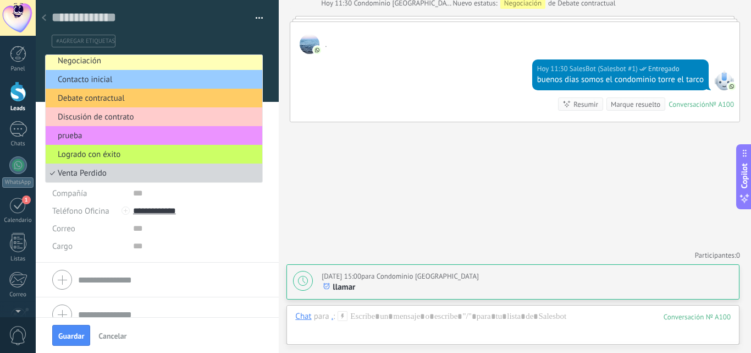
click at [81, 59] on span "Negociación" at bounding box center [152, 61] width 213 height 10
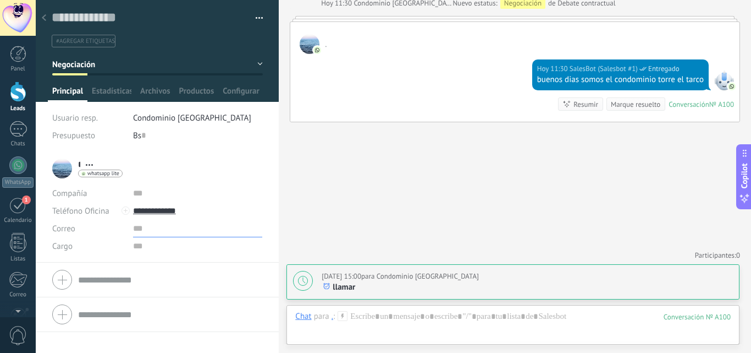
click at [250, 227] on input "text" at bounding box center [198, 228] width 130 height 18
drag, startPoint x: 320, startPoint y: 201, endPoint x: 257, endPoint y: 201, distance: 62.7
drag, startPoint x: 21, startPoint y: 91, endPoint x: 20, endPoint y: 97, distance: 6.3
click at [21, 91] on div at bounding box center [18, 91] width 16 height 20
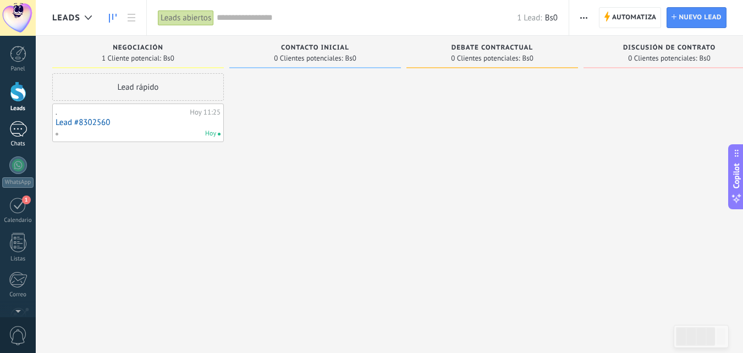
click at [22, 127] on div "1" at bounding box center [18, 129] width 18 height 16
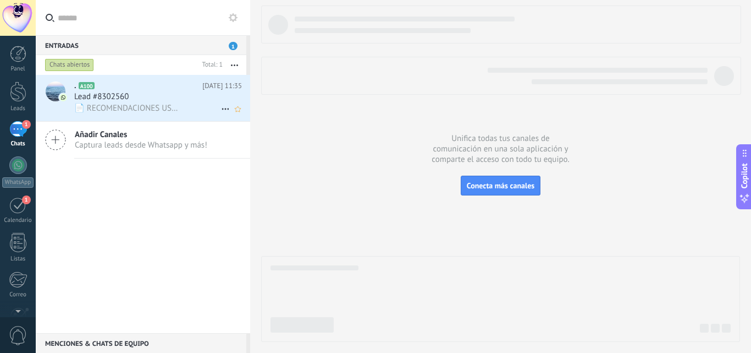
click at [156, 97] on div "Lead #8302560" at bounding box center [158, 96] width 168 height 11
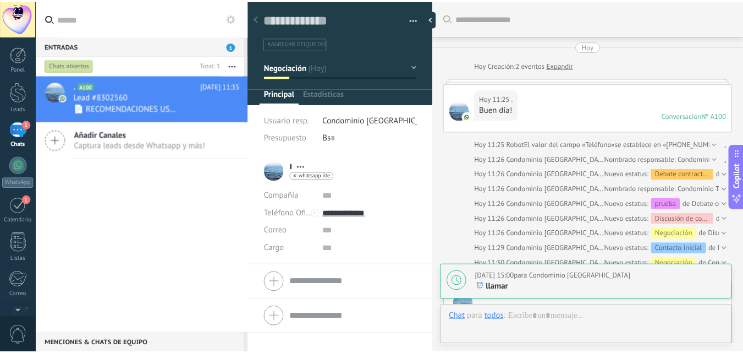
scroll to position [16, 0]
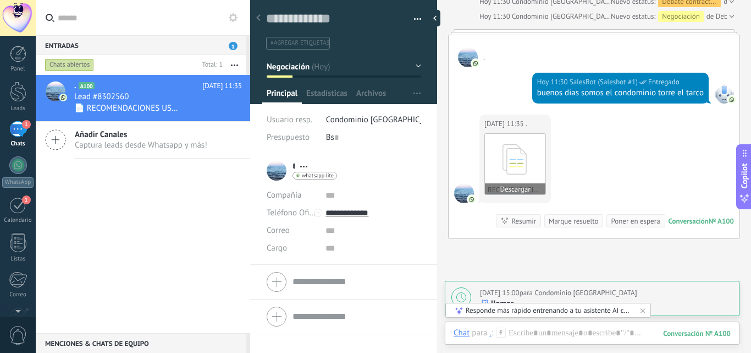
drag, startPoint x: 513, startPoint y: 185, endPoint x: 523, endPoint y: 191, distance: 11.6
click at [514, 185] on button "Descargar" at bounding box center [515, 188] width 60 height 11
click at [16, 96] on div at bounding box center [18, 91] width 16 height 20
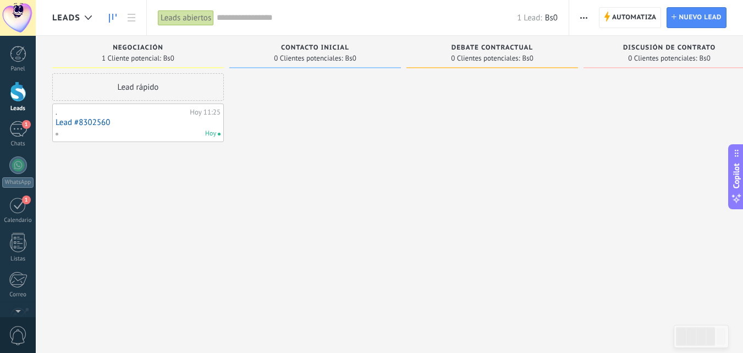
click at [275, 140] on div at bounding box center [315, 177] width 172 height 209
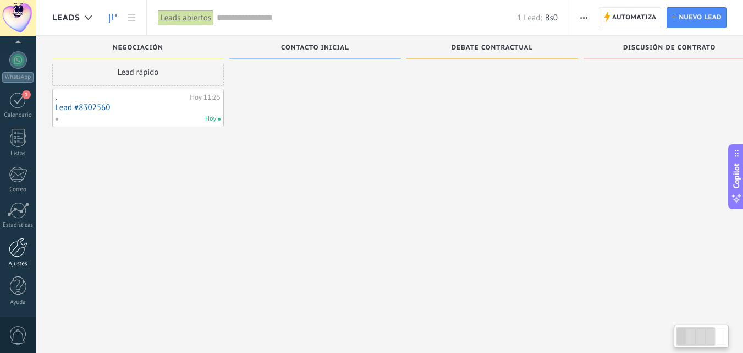
scroll to position [19, 0]
click at [17, 247] on div at bounding box center [18, 247] width 19 height 19
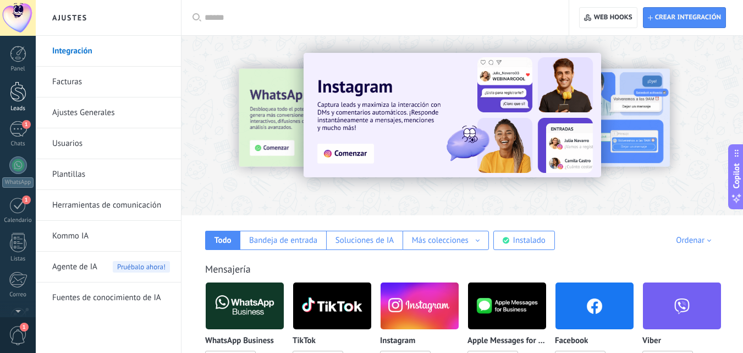
click at [20, 94] on div at bounding box center [18, 91] width 16 height 20
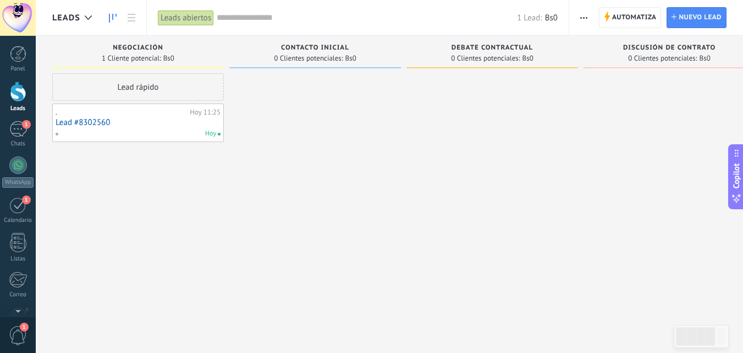
click at [706, 57] on span "Bs0" at bounding box center [705, 58] width 11 height 7
drag, startPoint x: 709, startPoint y: 58, endPoint x: 707, endPoint y: 48, distance: 9.5
click at [707, 48] on span "Discusión de contrato" at bounding box center [669, 48] width 92 height 8
click at [665, 48] on span "Discusión de contrato" at bounding box center [669, 48] width 92 height 8
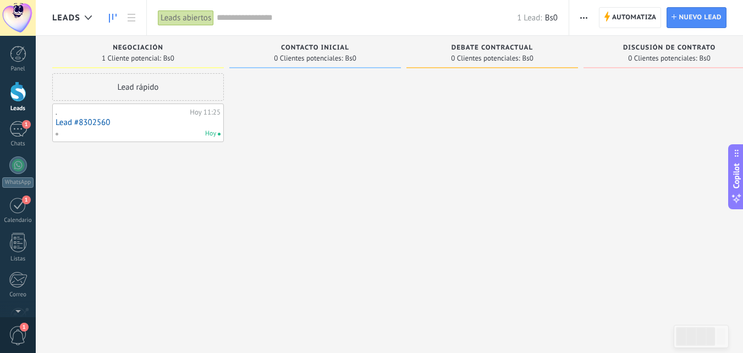
click at [716, 47] on div "Discusión de contrato" at bounding box center [669, 48] width 161 height 9
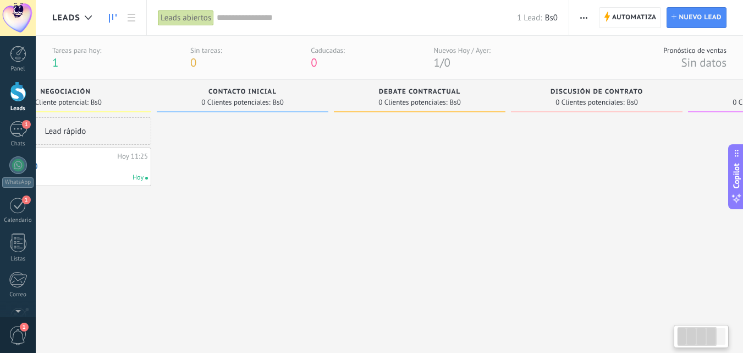
scroll to position [0, 206]
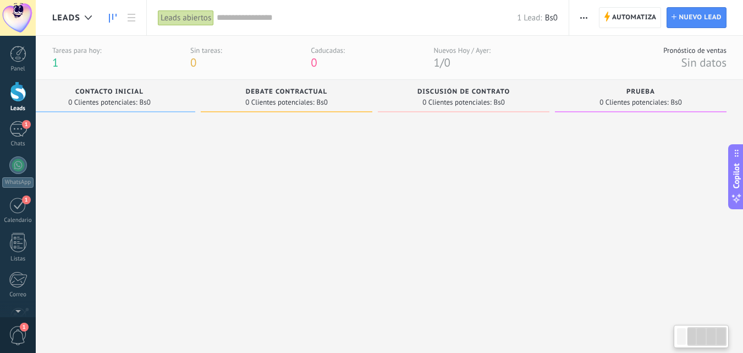
drag, startPoint x: 684, startPoint y: 333, endPoint x: 704, endPoint y: 326, distance: 20.9
click at [704, 330] on div at bounding box center [706, 336] width 39 height 19
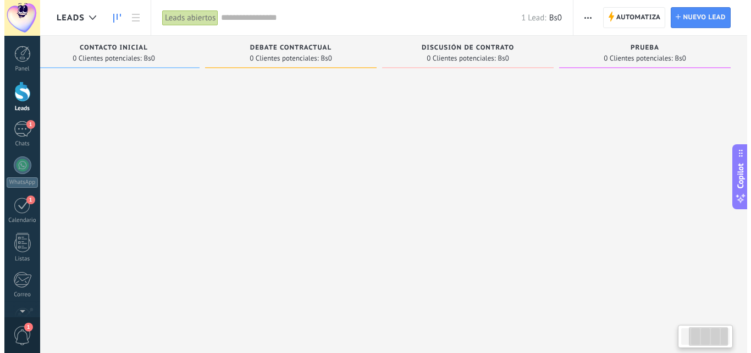
scroll to position [0, 0]
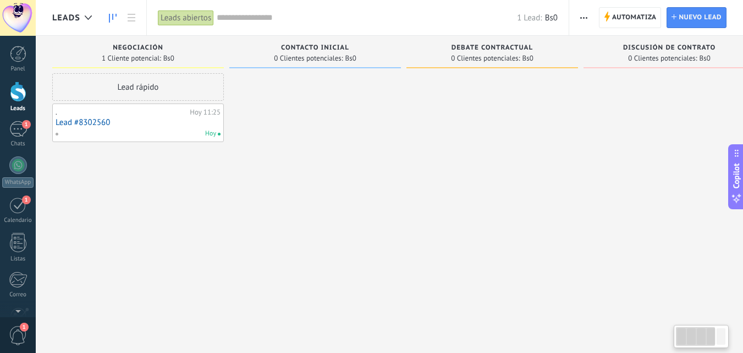
drag, startPoint x: 713, startPoint y: 334, endPoint x: 652, endPoint y: 338, distance: 61.2
click at [653, 338] on body ".abecls-1,.abecls-2{fill-rule:evenodd}.abecls-2{fill:#fff} .abhcls-1{fill:none}…" at bounding box center [371, 176] width 743 height 353
drag, startPoint x: 243, startPoint y: 212, endPoint x: 257, endPoint y: 212, distance: 14.3
click at [244, 212] on div at bounding box center [315, 177] width 172 height 209
click at [372, 191] on div at bounding box center [315, 177] width 172 height 209
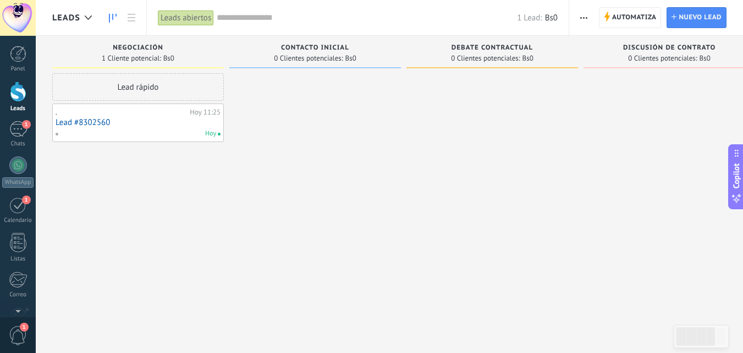
click at [163, 48] on span "Negociación" at bounding box center [138, 48] width 51 height 8
click at [162, 47] on span "Negociación" at bounding box center [138, 48] width 51 height 8
click at [179, 57] on div "1 Cliente potencial: Bs0" at bounding box center [138, 57] width 161 height 9
drag, startPoint x: 179, startPoint y: 57, endPoint x: 140, endPoint y: 48, distance: 39.6
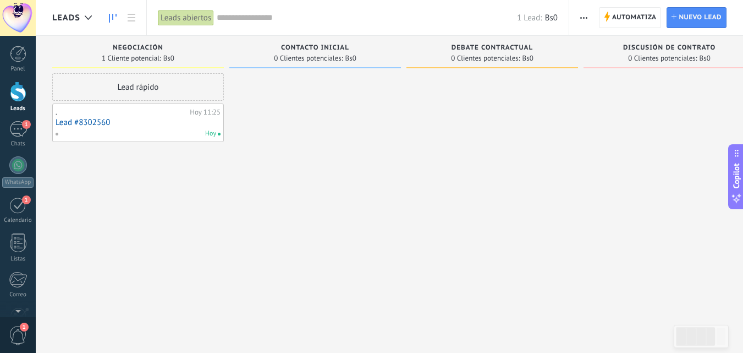
click at [140, 48] on span "Negociación" at bounding box center [138, 48] width 51 height 8
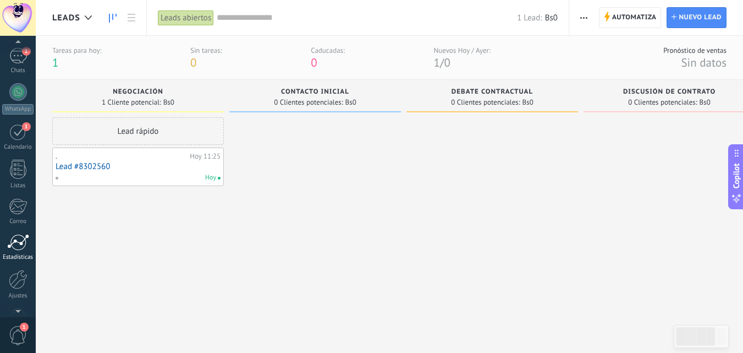
scroll to position [105, 0]
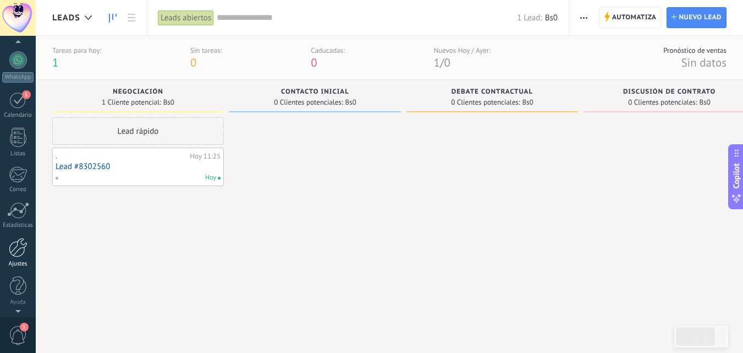
click at [20, 254] on div at bounding box center [18, 247] width 19 height 19
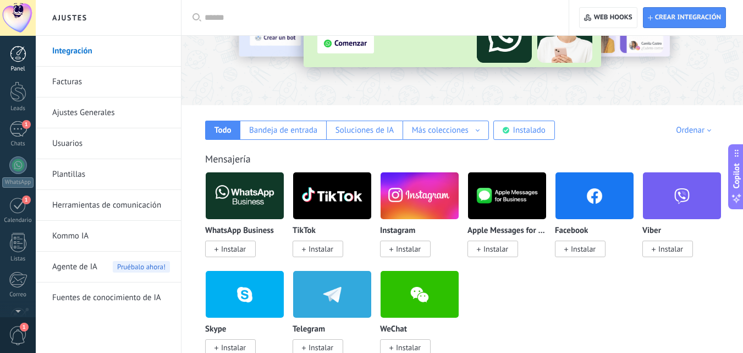
click at [17, 53] on div at bounding box center [18, 54] width 16 height 16
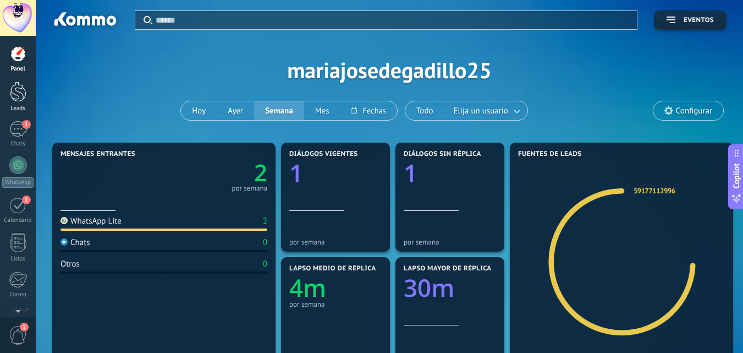
click at [21, 94] on div at bounding box center [18, 91] width 16 height 20
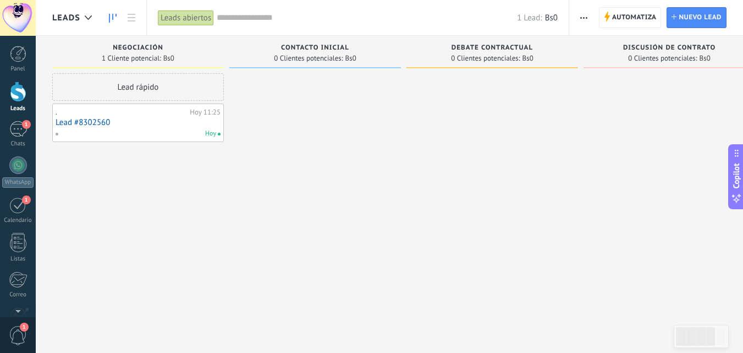
click at [115, 16] on icon at bounding box center [113, 18] width 8 height 9
click at [135, 18] on link at bounding box center [131, 17] width 19 height 21
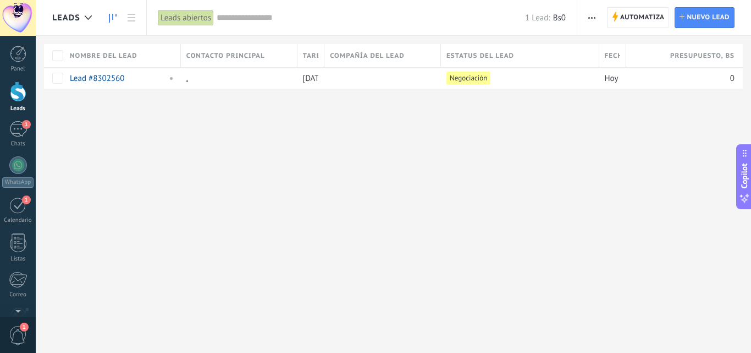
click at [111, 16] on icon at bounding box center [113, 18] width 8 height 9
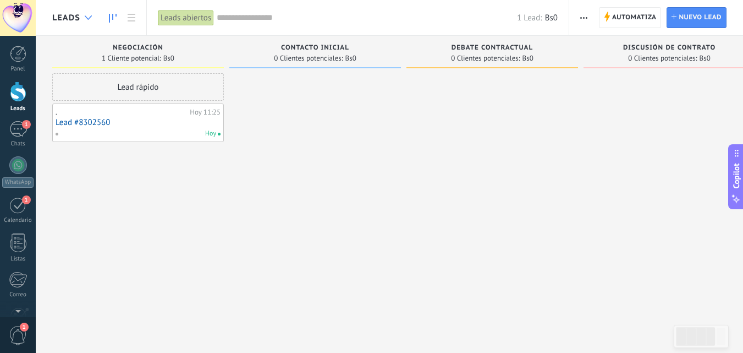
click at [85, 18] on icon at bounding box center [88, 17] width 7 height 4
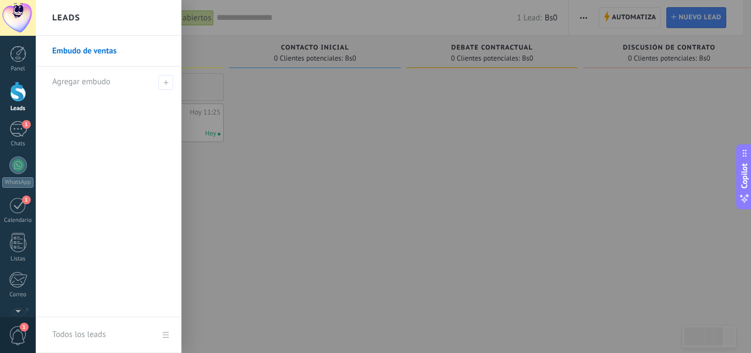
click at [346, 126] on div at bounding box center [411, 176] width 751 height 353
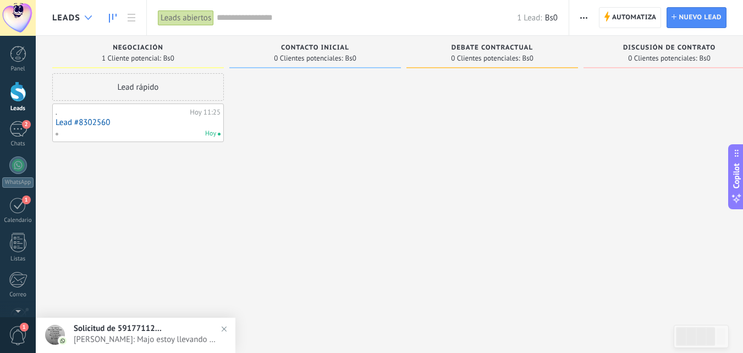
click at [86, 23] on div at bounding box center [88, 17] width 18 height 21
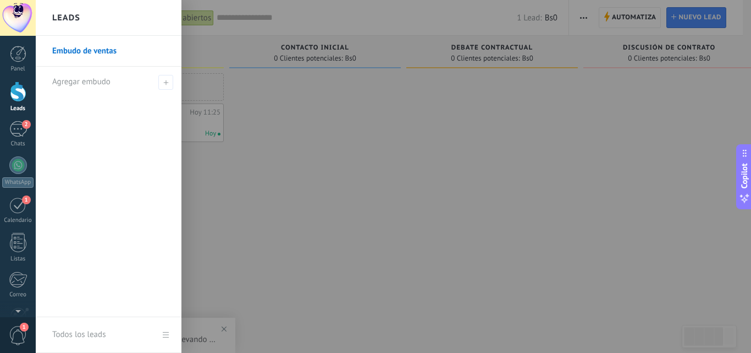
click at [379, 131] on div at bounding box center [411, 176] width 751 height 353
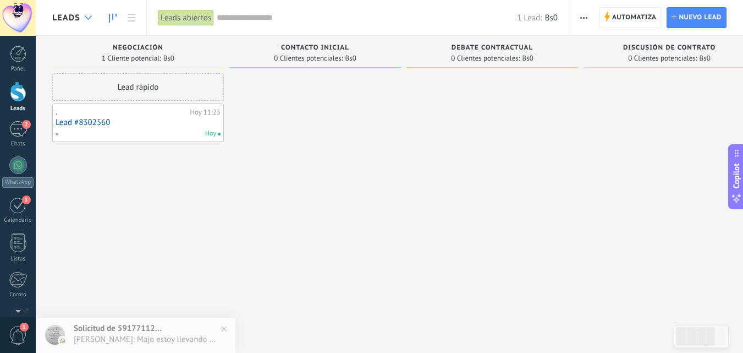
click at [84, 18] on div at bounding box center [88, 17] width 18 height 21
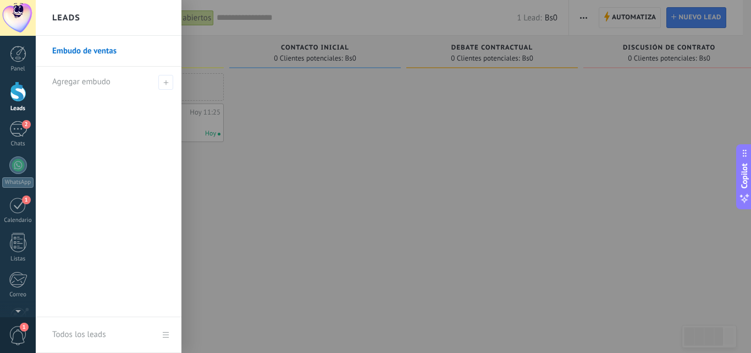
click at [299, 111] on div at bounding box center [411, 176] width 751 height 353
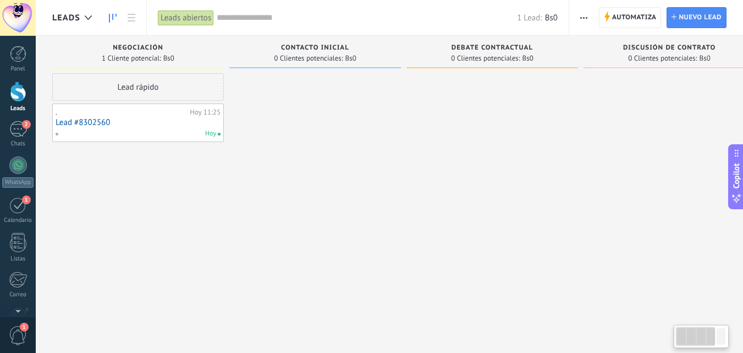
drag, startPoint x: 701, startPoint y: 338, endPoint x: 589, endPoint y: 316, distance: 113.8
click at [651, 337] on body ".abecls-1,.abecls-2{fill-rule:evenodd}.abecls-2{fill:#fff} .abhcls-1{fill:none}…" at bounding box center [371, 176] width 743 height 353
click at [135, 19] on link at bounding box center [131, 17] width 19 height 21
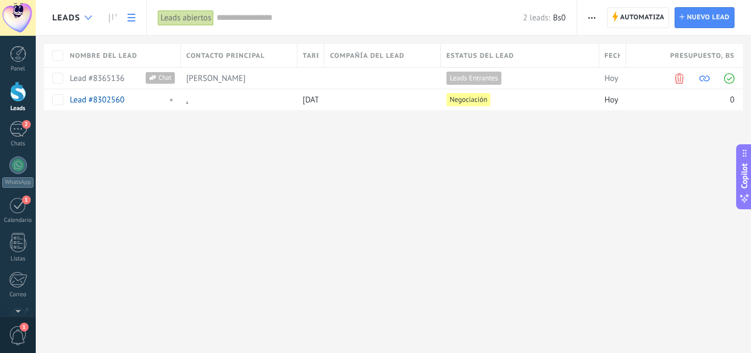
click at [88, 18] on icon at bounding box center [88, 17] width 7 height 4
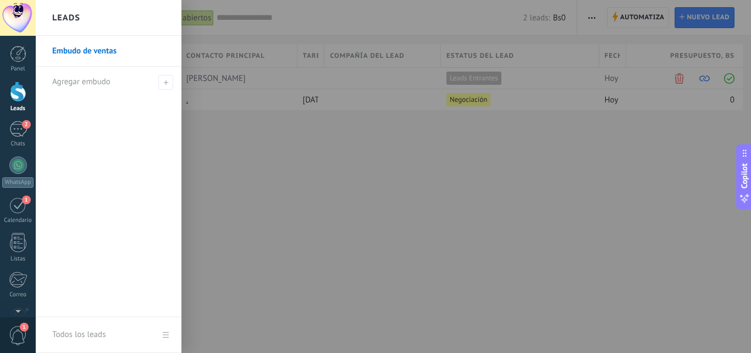
click at [88, 18] on div "Leads" at bounding box center [109, 18] width 146 height 36
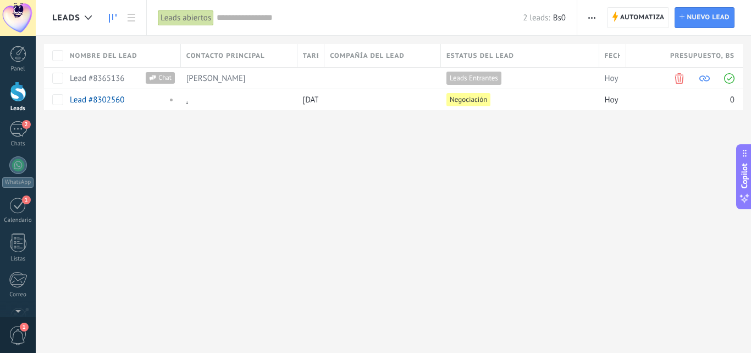
click at [114, 18] on icon at bounding box center [113, 18] width 8 height 9
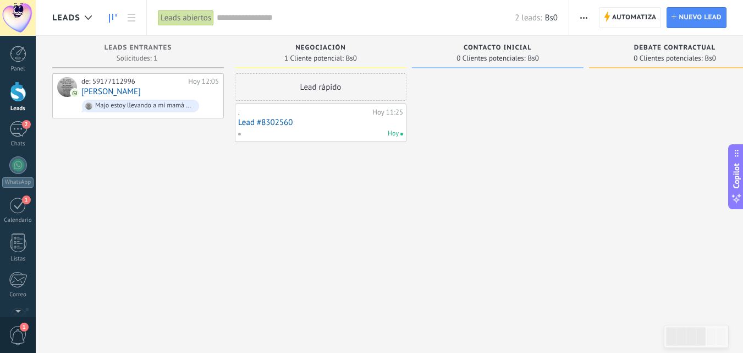
click at [374, 164] on div "Lead rápido . [DATE] 11:25 Lead #8302560 [DATE]" at bounding box center [321, 177] width 172 height 209
click at [146, 91] on div "de: 59177112996 [DATE] 12:05 [PERSON_NAME] estoy llevando a mi mamá al aeropuer…" at bounding box center [149, 95] width 137 height 37
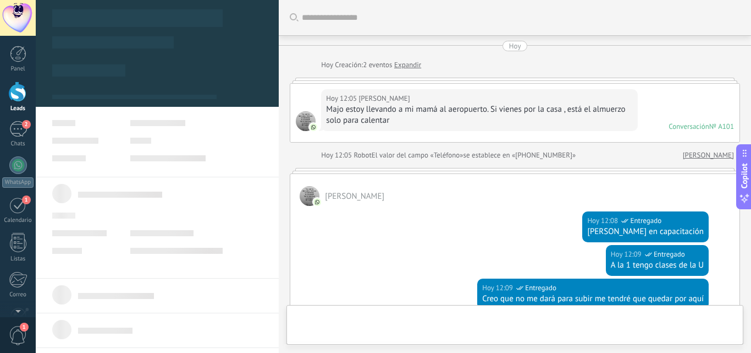
type textarea "**********"
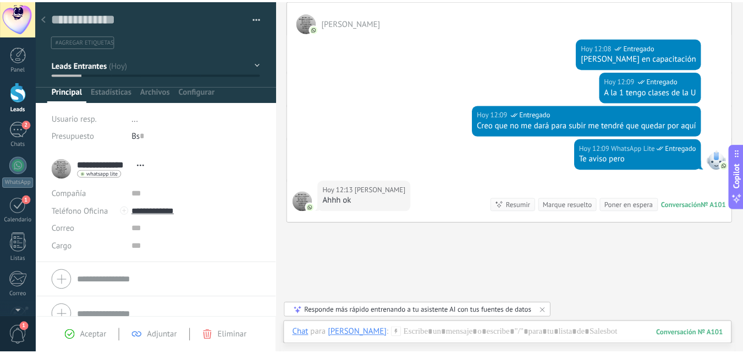
scroll to position [15, 0]
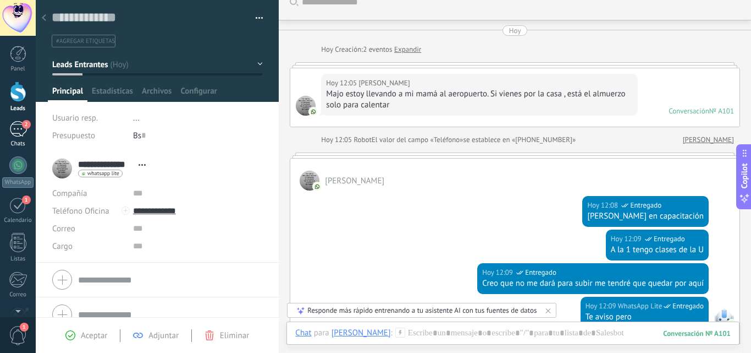
click at [21, 129] on div "2" at bounding box center [18, 129] width 18 height 16
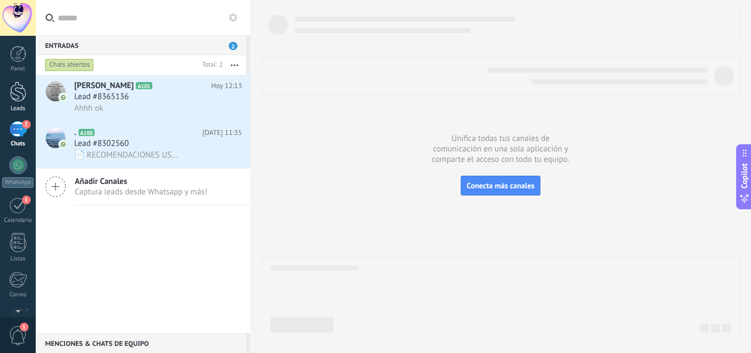
click at [16, 87] on div at bounding box center [18, 91] width 16 height 20
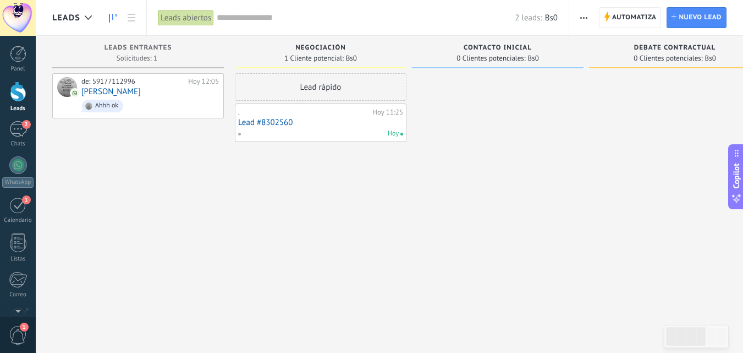
click at [357, 50] on div "Negociación" at bounding box center [320, 48] width 161 height 9
click at [537, 50] on div "Contacto inicial" at bounding box center [497, 48] width 161 height 9
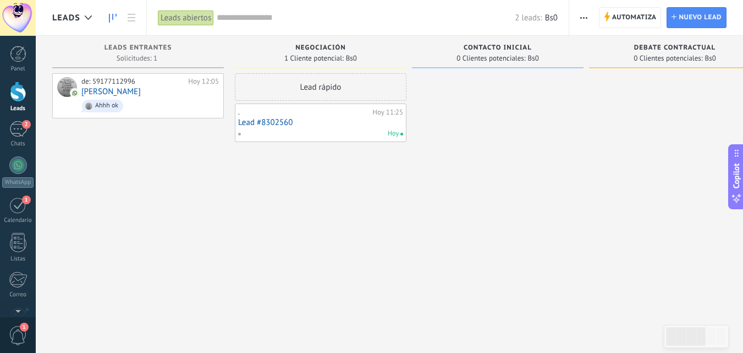
click at [537, 50] on div "Contacto inicial" at bounding box center [497, 48] width 161 height 9
click at [379, 186] on div "Lead rápido . [DATE] 11:25 Lead #8302560 [DATE]" at bounding box center [321, 177] width 172 height 209
click at [542, 43] on div "Contacto inicial 0 Clientes potenciales: Bs0" at bounding box center [498, 52] width 172 height 32
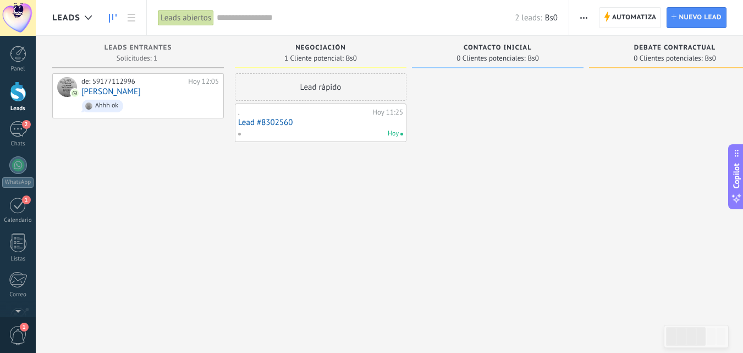
click at [542, 43] on div "Contacto inicial 0 Clientes potenciales: Bs0" at bounding box center [498, 52] width 172 height 32
click at [473, 144] on div at bounding box center [498, 177] width 172 height 209
click at [336, 185] on div "Lead rápido . [DATE] 11:25 Lead #8302560 [DATE]" at bounding box center [321, 177] width 172 height 209
drag, startPoint x: 475, startPoint y: 135, endPoint x: 551, endPoint y: 105, distance: 81.2
click at [475, 133] on div at bounding box center [498, 177] width 172 height 209
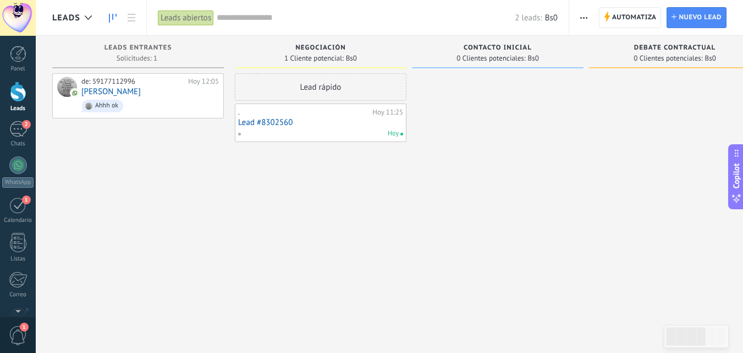
click at [657, 87] on div at bounding box center [675, 177] width 172 height 209
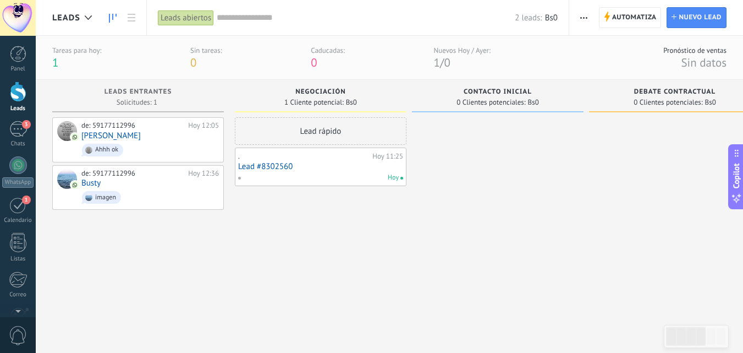
click at [290, 263] on div "Lead rápido . [DATE] 11:25 Lead #8302560 [DATE]" at bounding box center [321, 221] width 172 height 209
